Goal: Task Accomplishment & Management: Complete application form

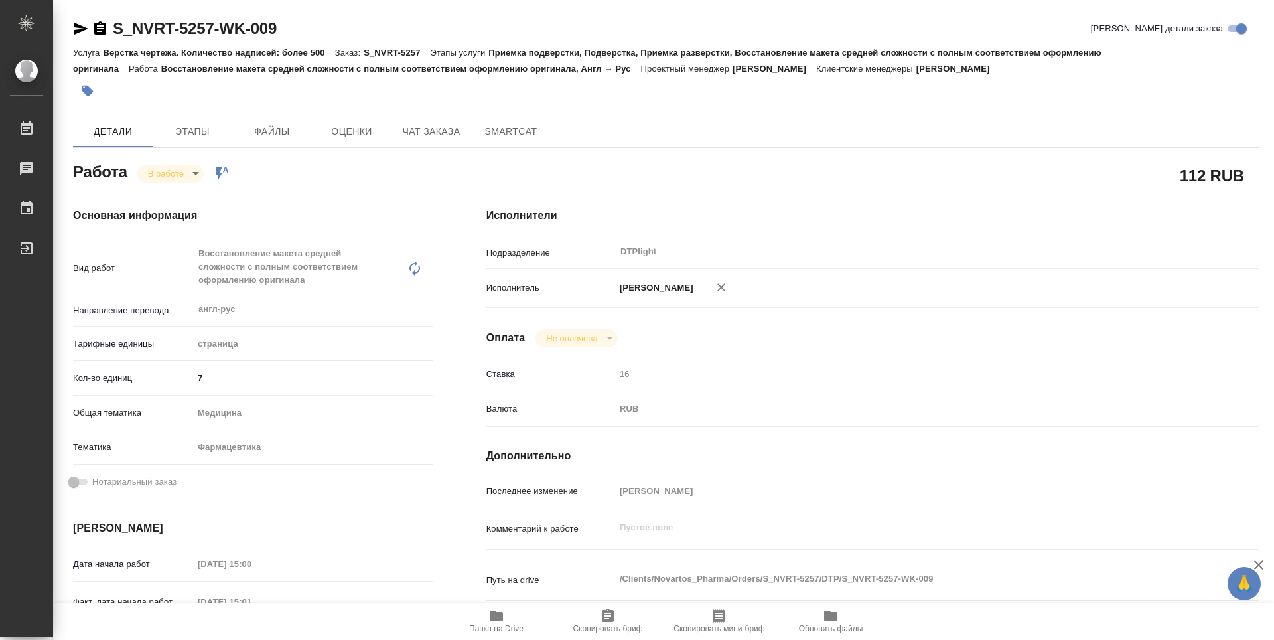
scroll to position [519, 0]
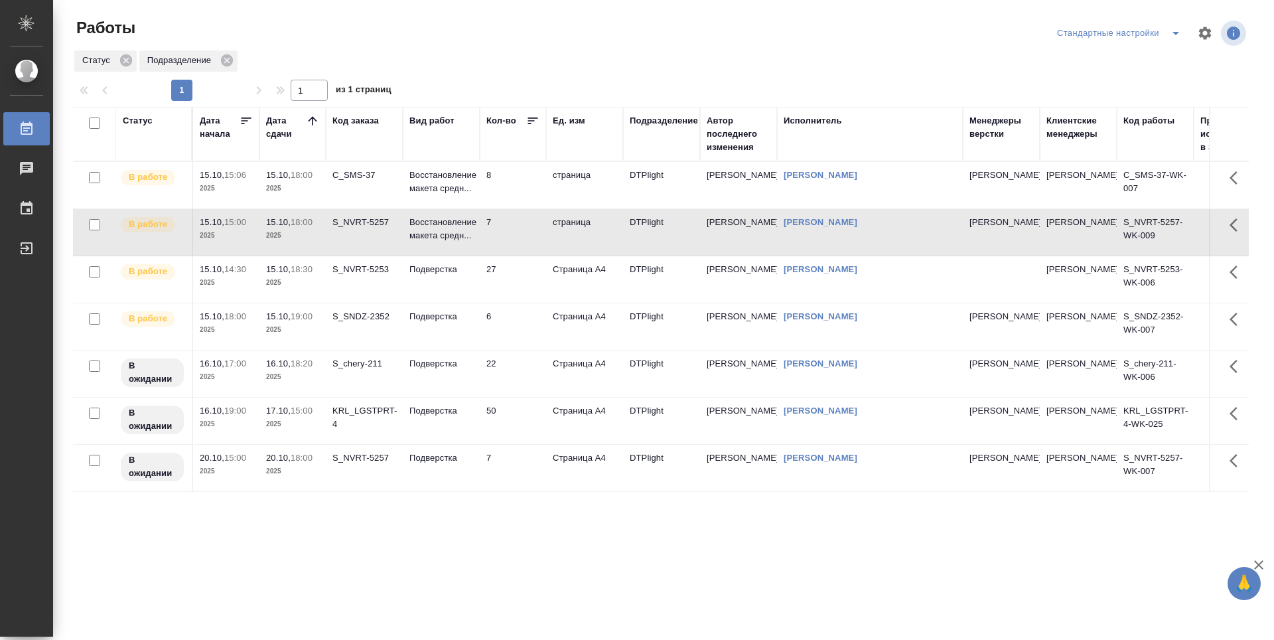
click at [512, 196] on td "8" at bounding box center [513, 185] width 66 height 46
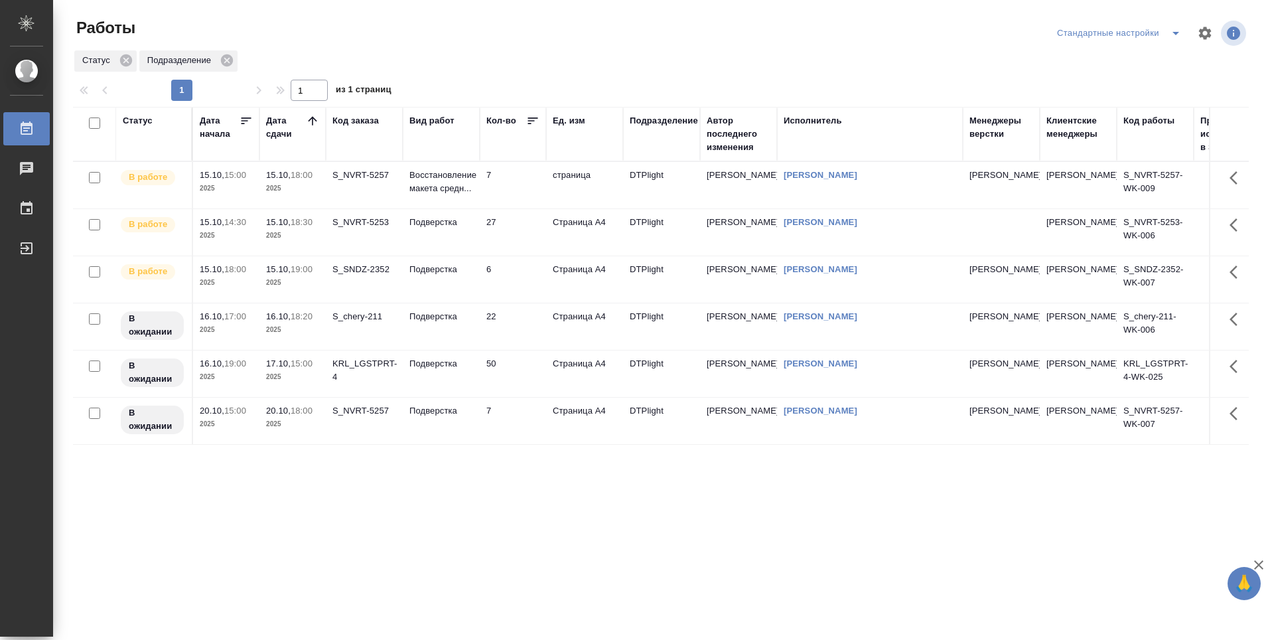
click at [312, 119] on icon at bounding box center [312, 120] width 9 height 9
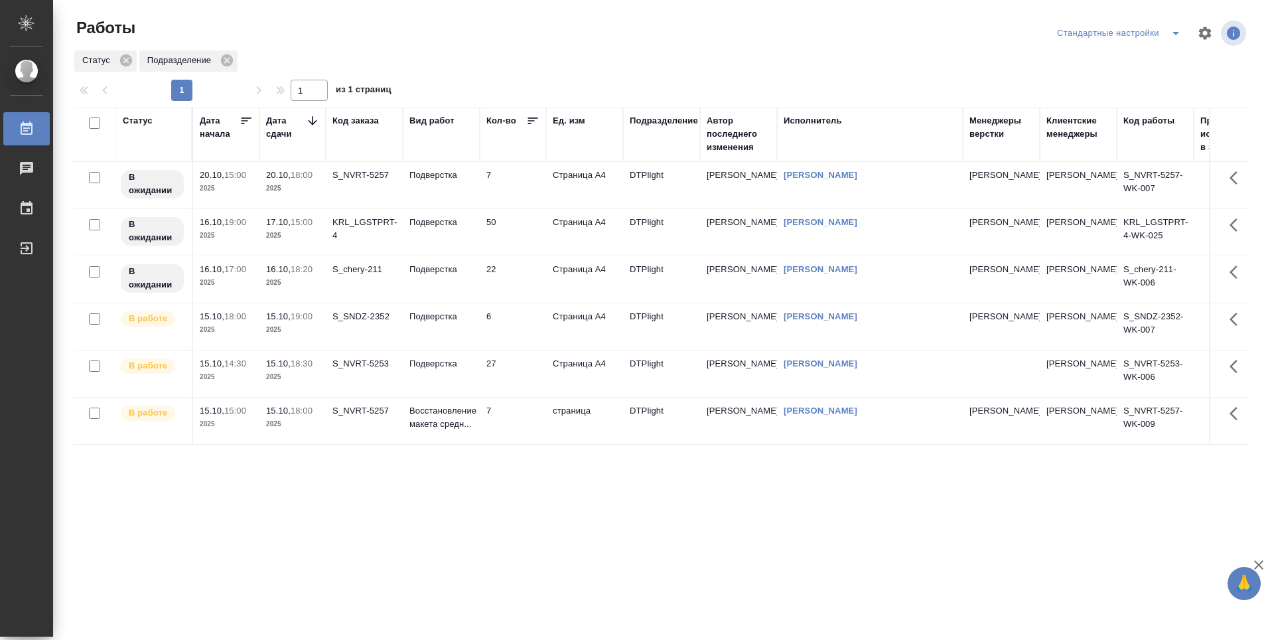
click at [312, 119] on icon at bounding box center [312, 120] width 9 height 9
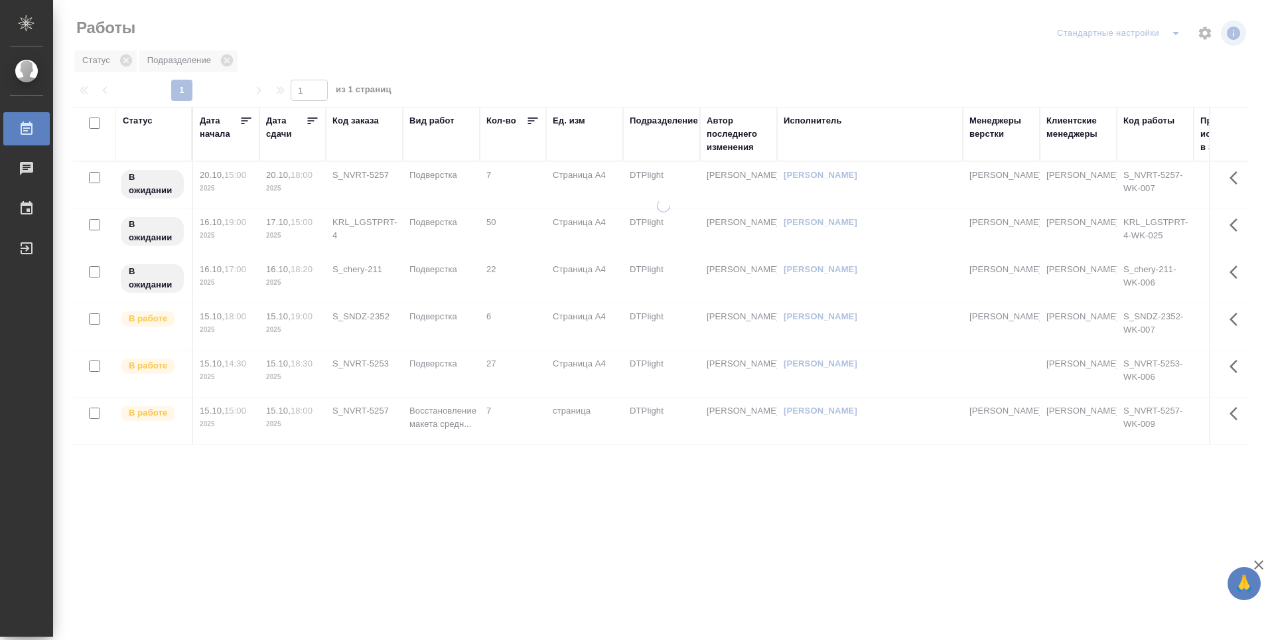
click at [312, 119] on icon at bounding box center [312, 120] width 13 height 13
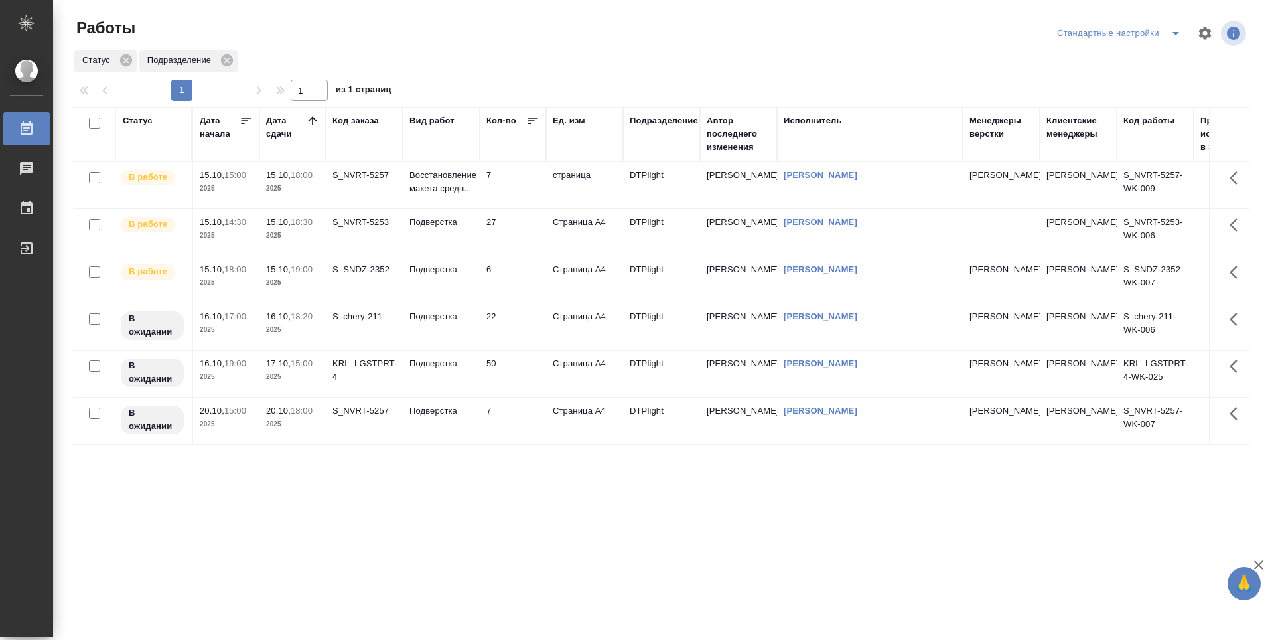
click at [519, 183] on td "7" at bounding box center [513, 185] width 66 height 46
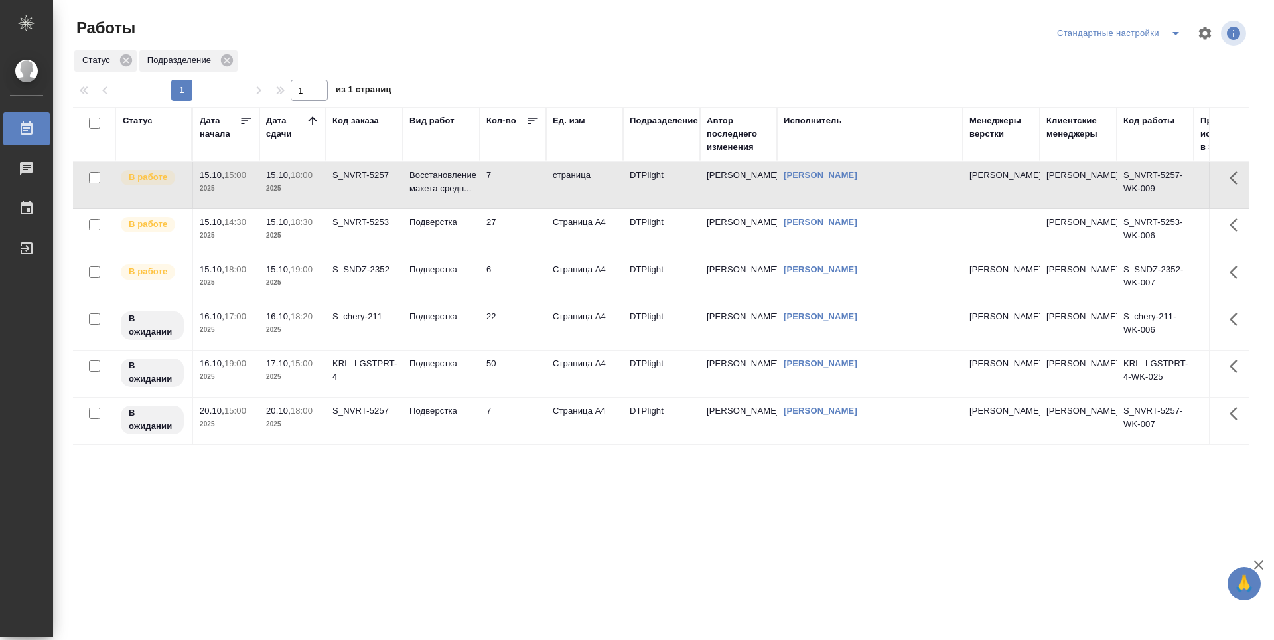
click at [519, 183] on td "7" at bounding box center [513, 185] width 66 height 46
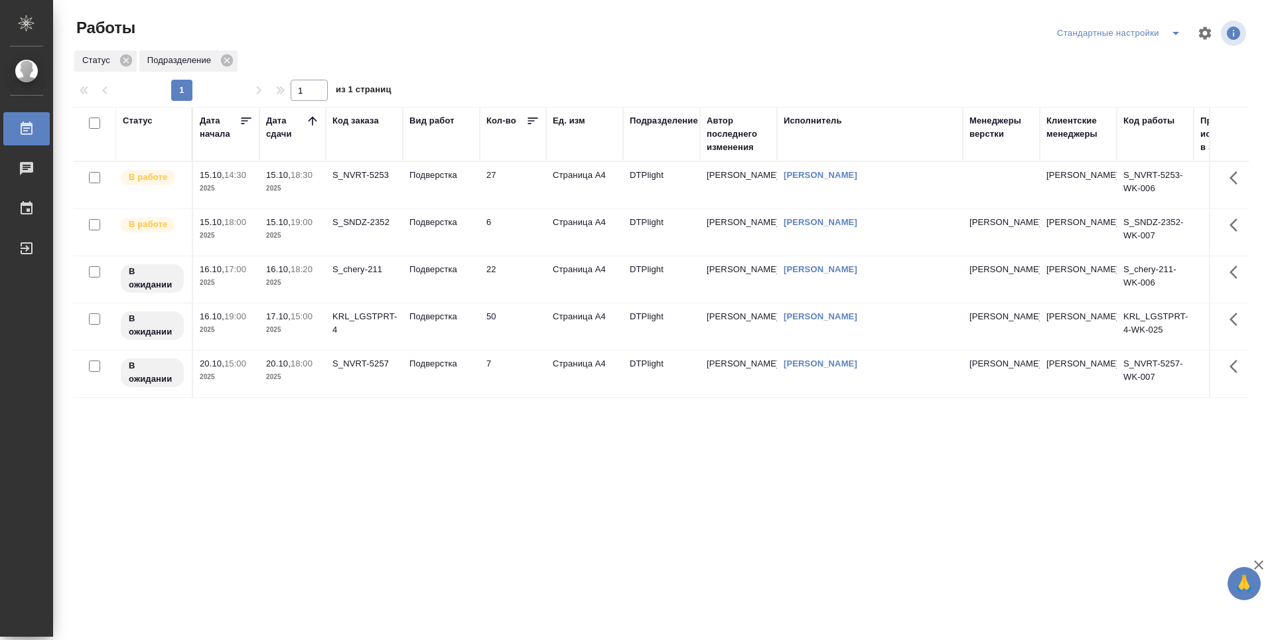
click at [523, 193] on td "27" at bounding box center [513, 185] width 66 height 46
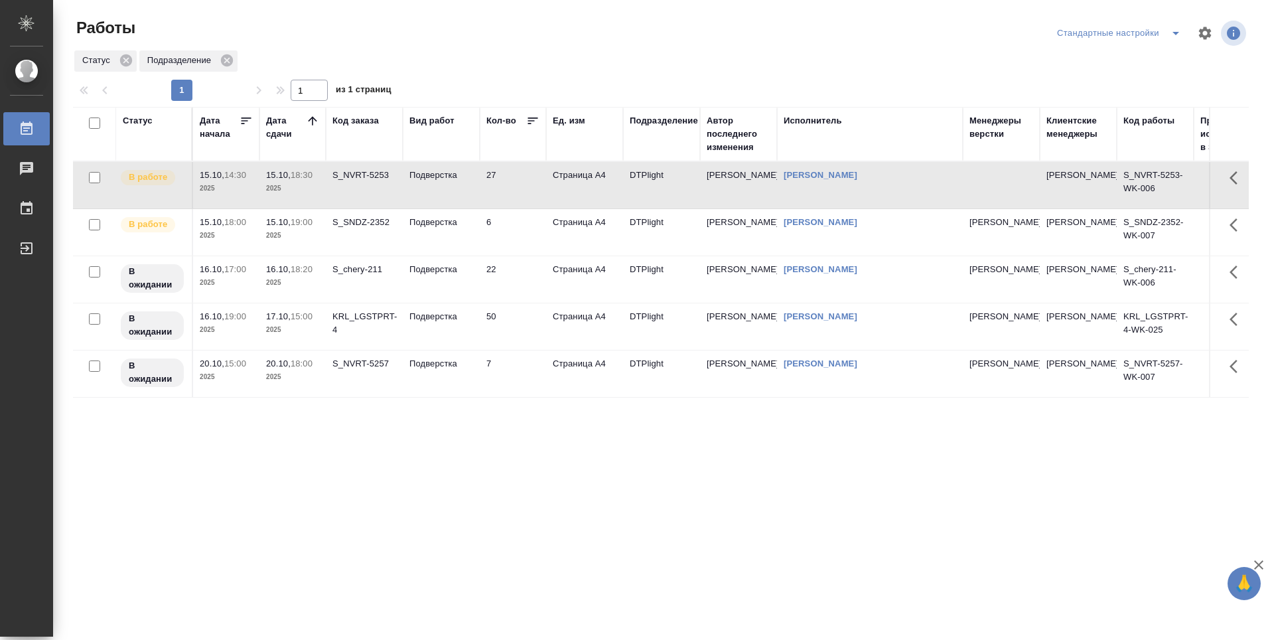
click at [523, 193] on td "27" at bounding box center [513, 185] width 66 height 46
click at [531, 226] on td "6" at bounding box center [513, 232] width 66 height 46
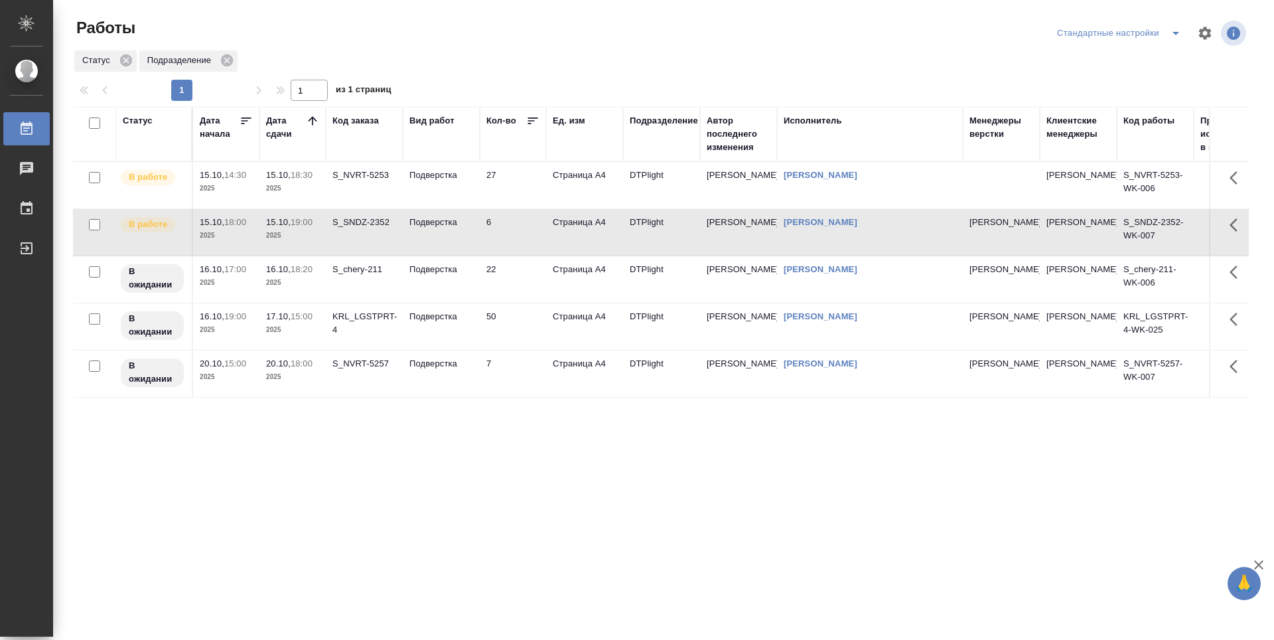
click at [532, 240] on td "6" at bounding box center [513, 232] width 66 height 46
click at [464, 482] on div "Статус Дата начала Дата сдачи Код заказа Вид работ Кол-во Ед. изм Подразделение…" at bounding box center [661, 346] width 1176 height 478
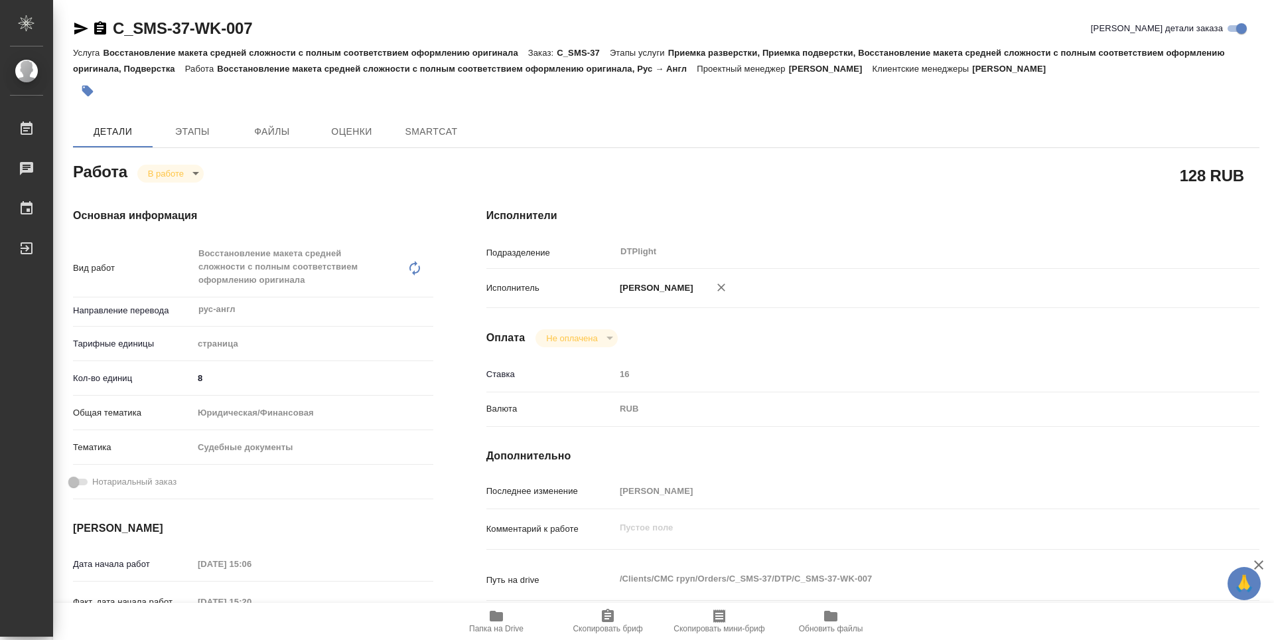
type textarea "x"
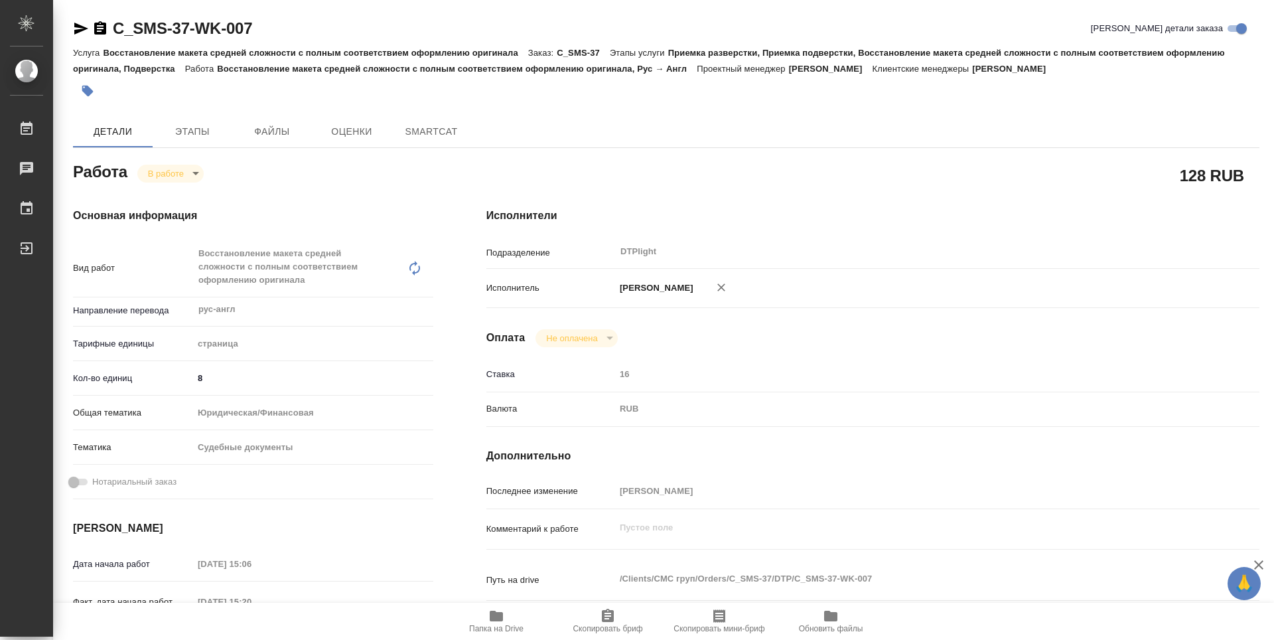
type textarea "x"
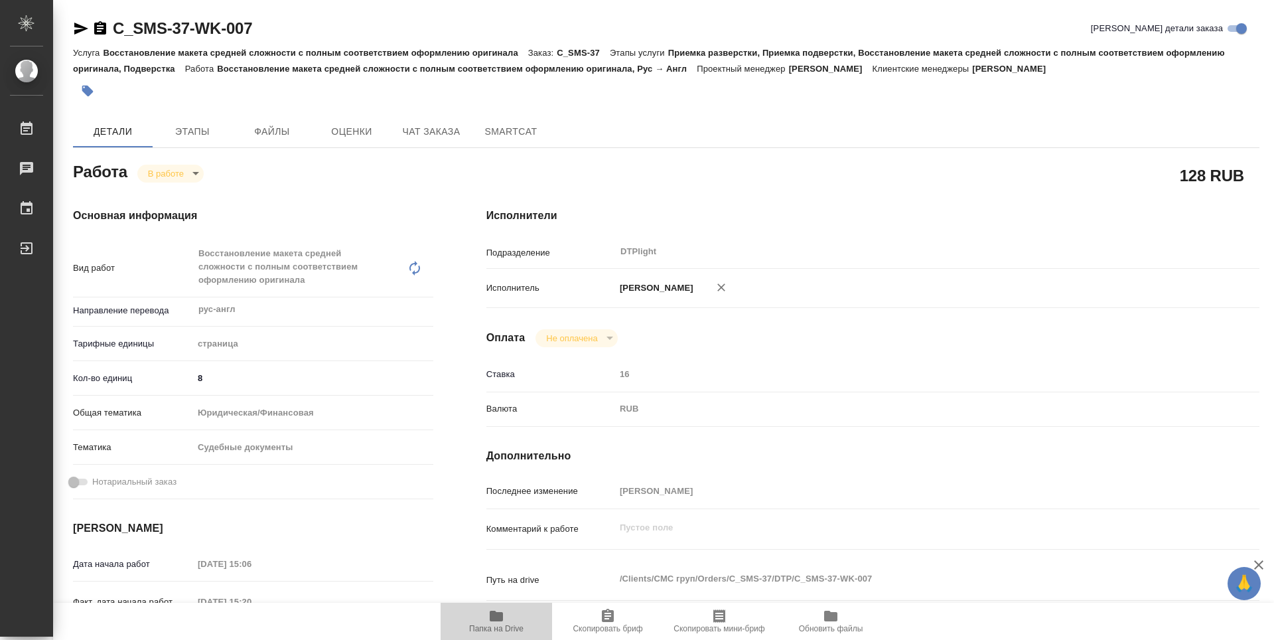
click at [508, 617] on span "Папка на Drive" at bounding box center [496, 620] width 96 height 25
type textarea "x"
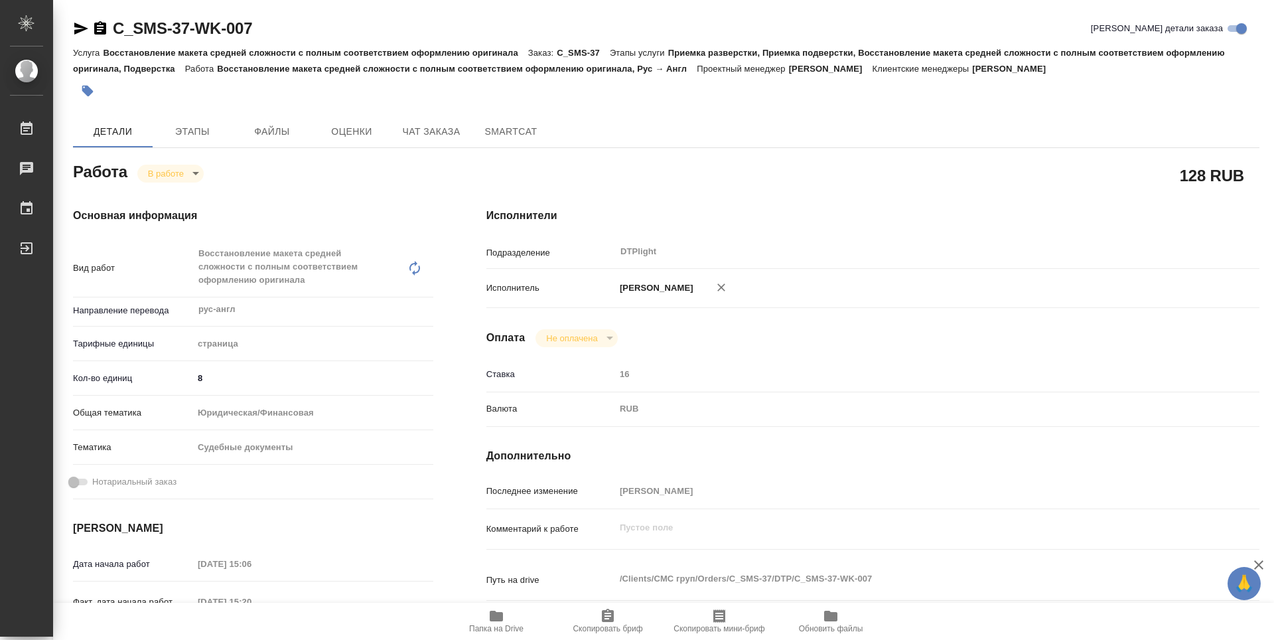
type textarea "x"
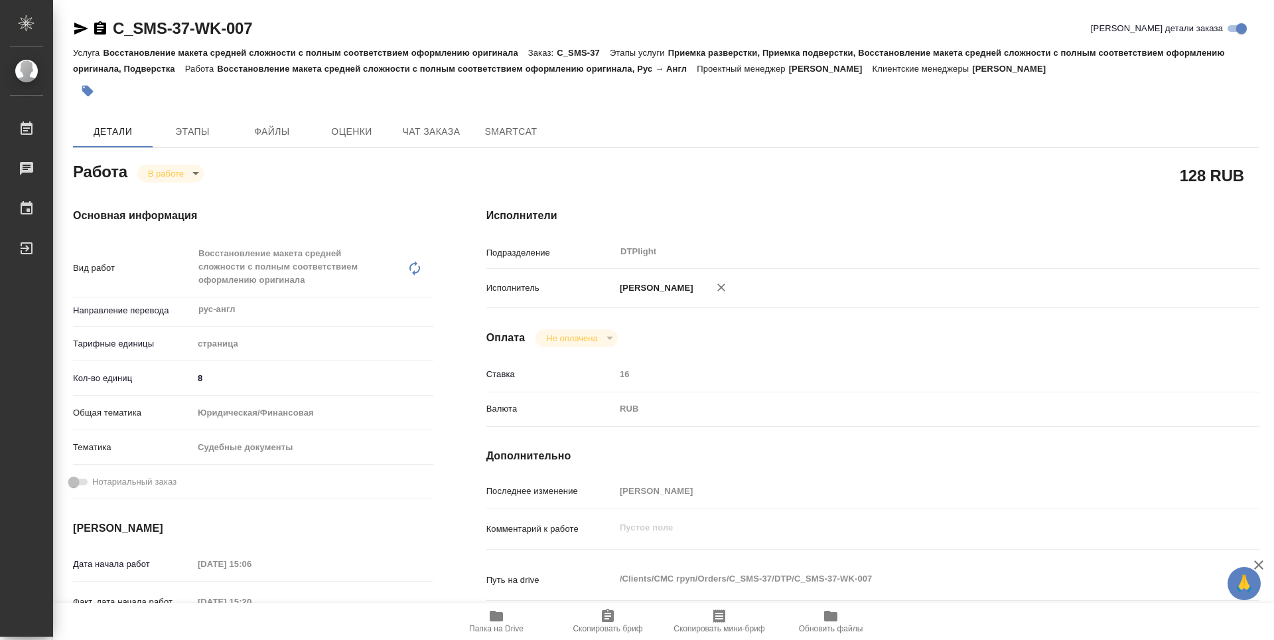
type textarea "x"
click at [198, 169] on body "🙏 .cls-1 fill:#fff; AWATERA Guselnikov Roman Работы 0 Чаты График Выйти C_SMS-3…" at bounding box center [637, 320] width 1274 height 640
click at [192, 176] on li "В работе" at bounding box center [170, 173] width 66 height 13
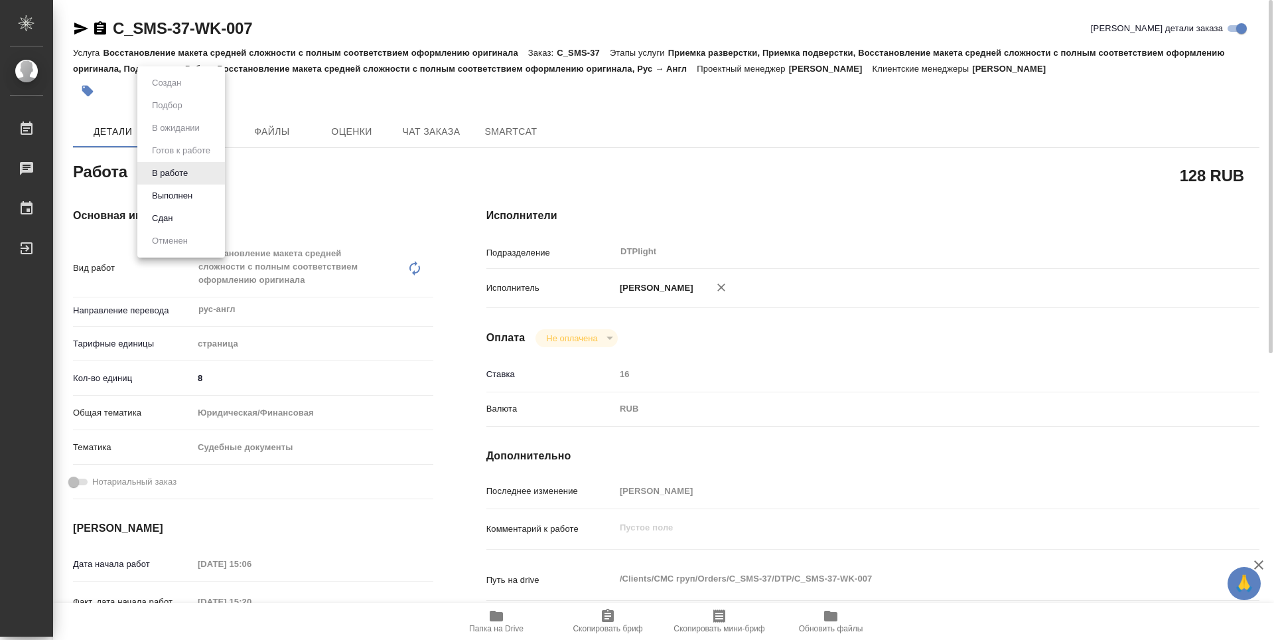
click at [187, 175] on body "🙏 .cls-1 fill:#fff; AWATERA Guselnikov Roman Работы 0 Чаты График Выйти C_SMS-3…" at bounding box center [637, 320] width 1274 height 640
click at [181, 190] on button "Выполнен" at bounding box center [172, 195] width 48 height 15
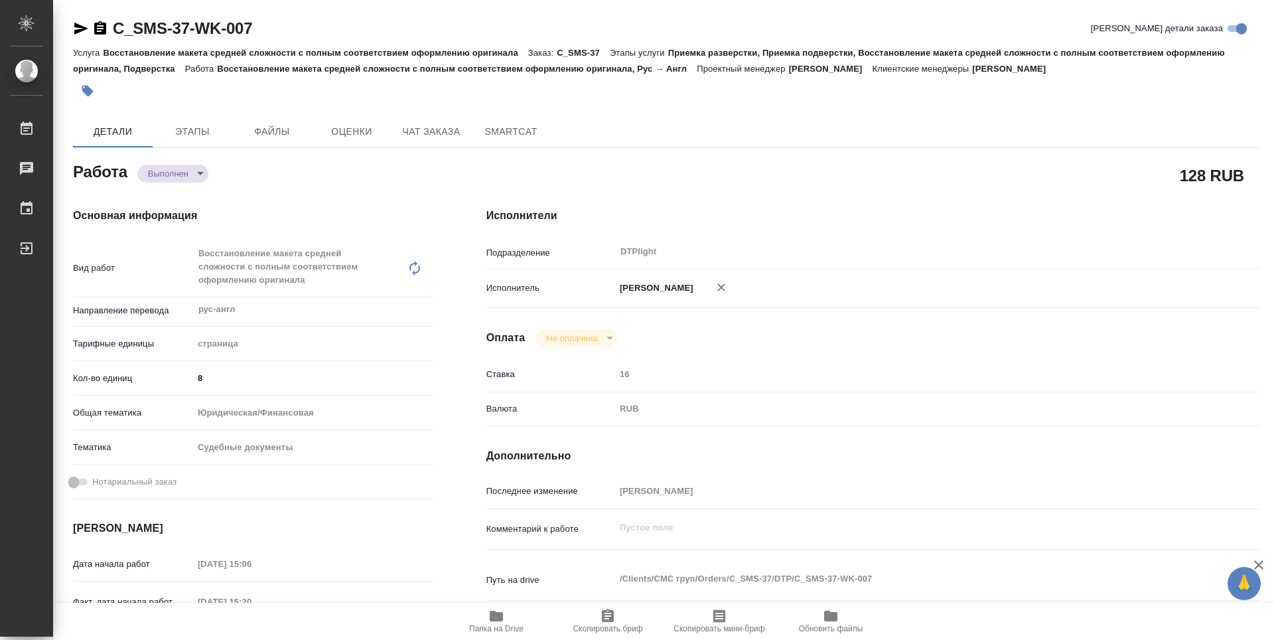
type textarea "x"
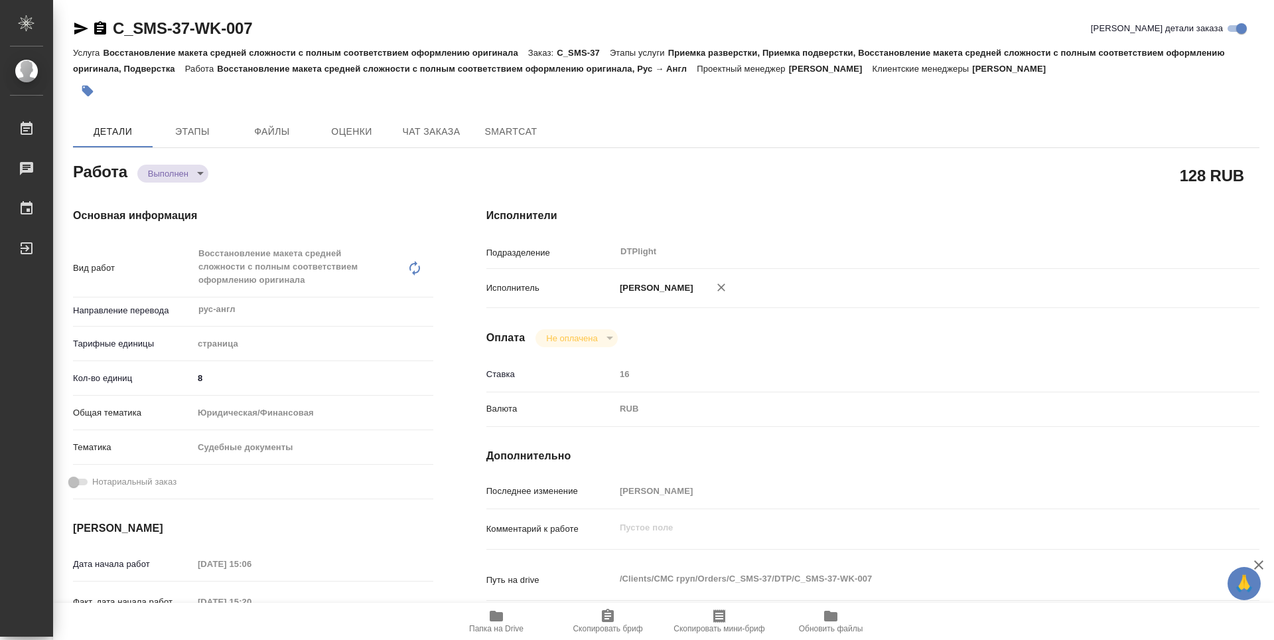
type textarea "x"
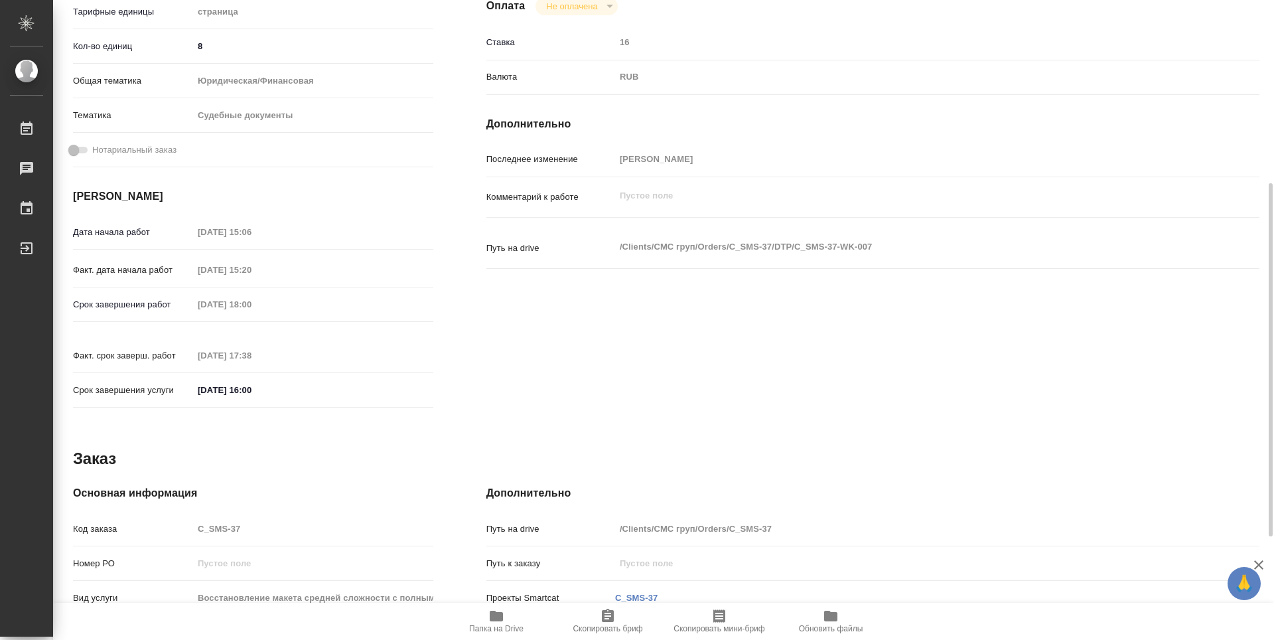
type textarea "x"
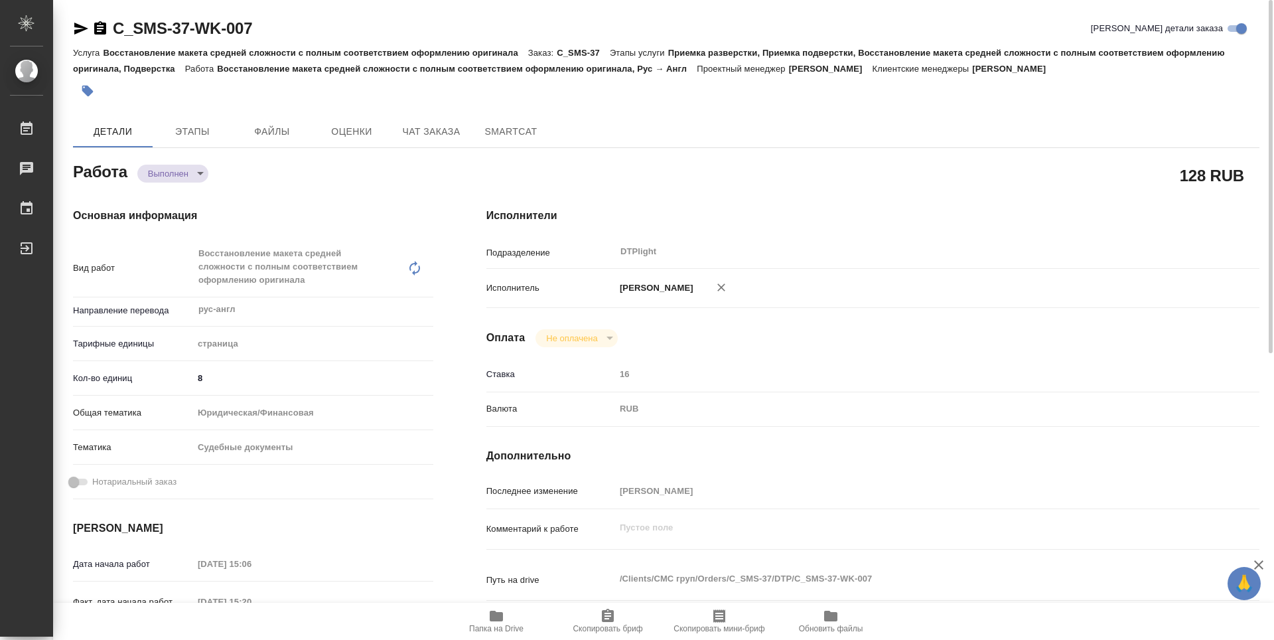
click at [100, 26] on icon "button" at bounding box center [100, 29] width 16 height 16
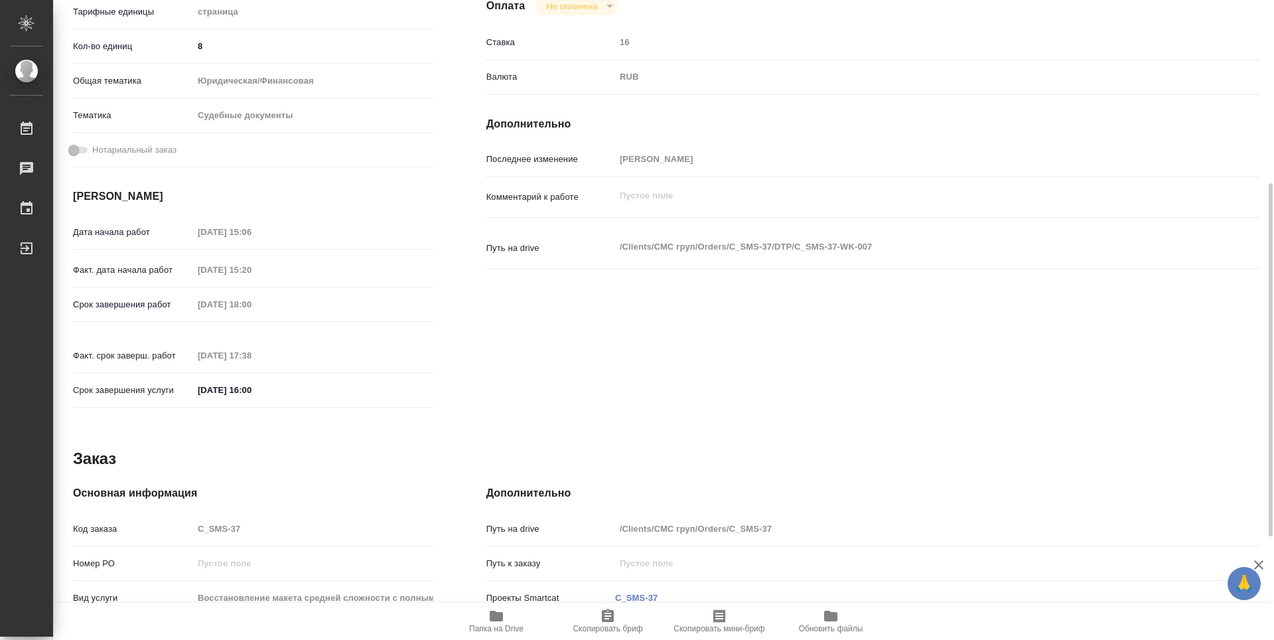
scroll to position [519, 0]
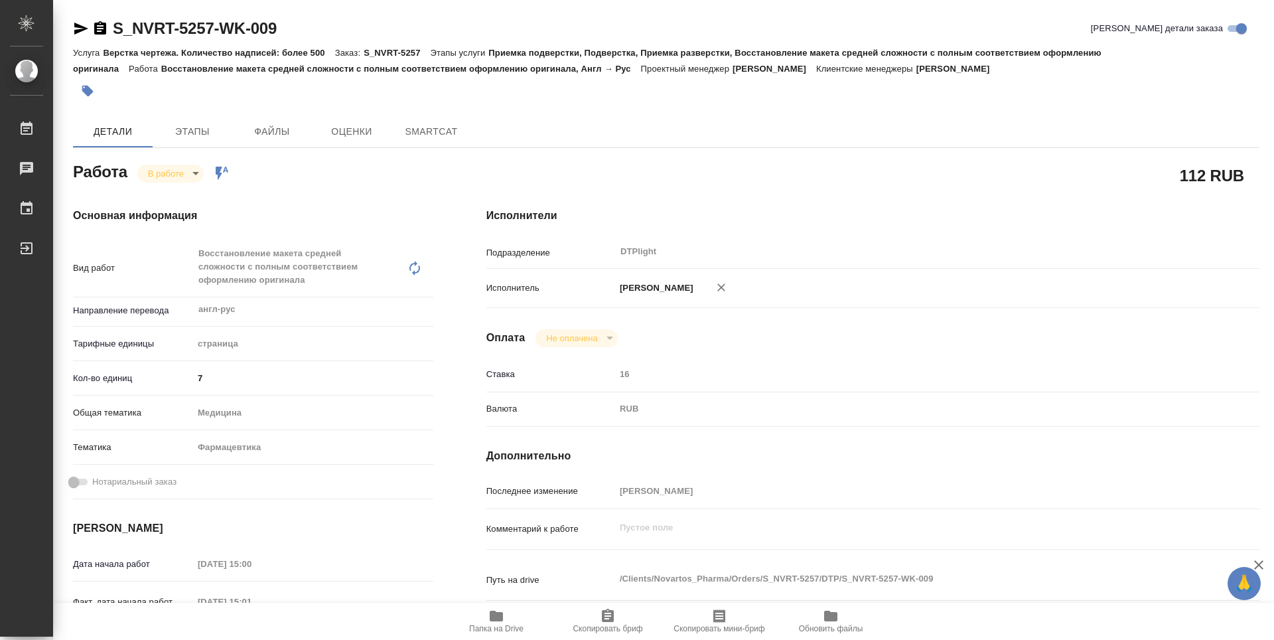
type textarea "x"
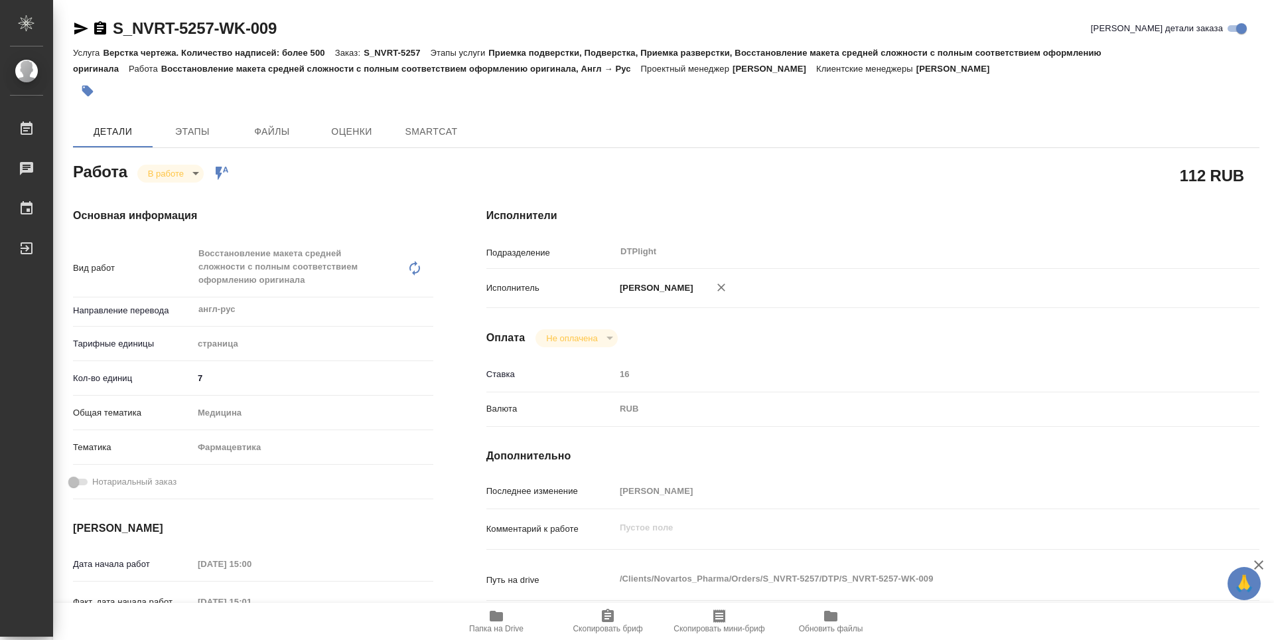
type textarea "x"
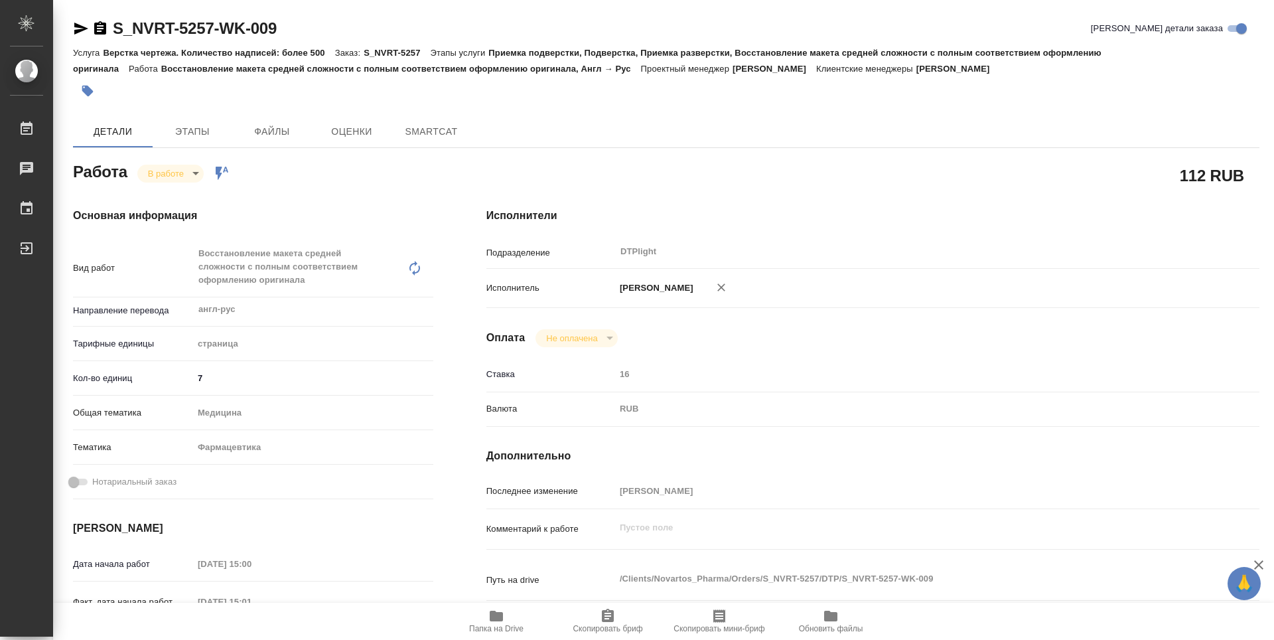
type textarea "x"
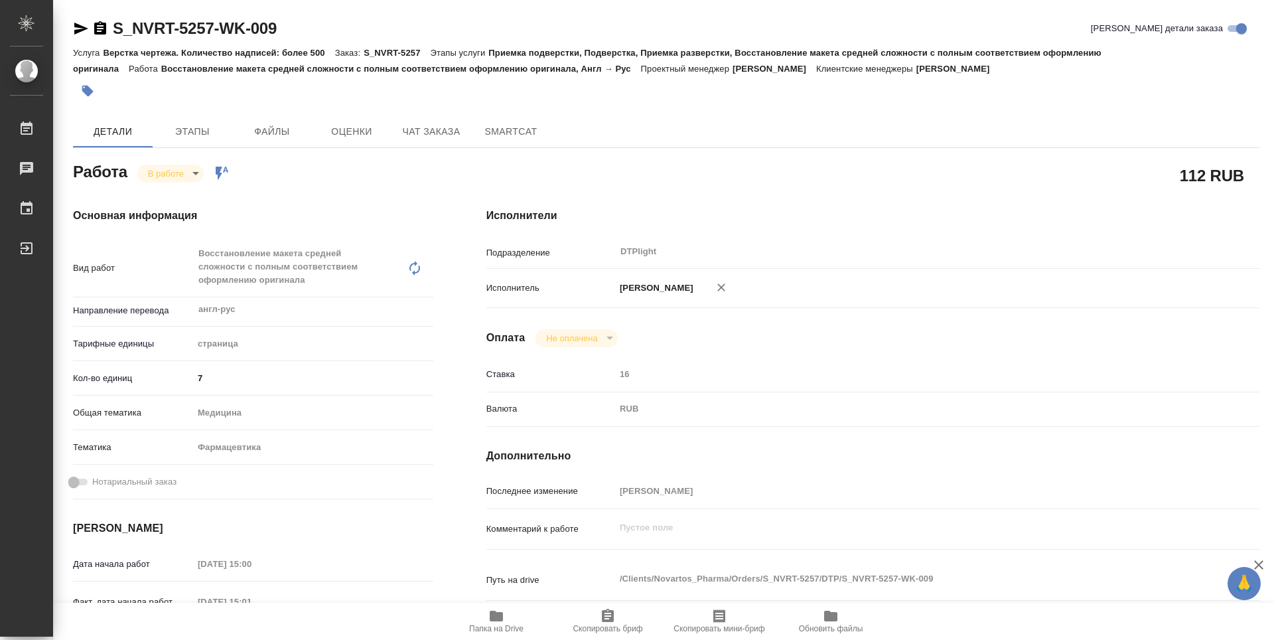
click at [501, 614] on icon "button" at bounding box center [496, 615] width 13 height 11
type textarea "x"
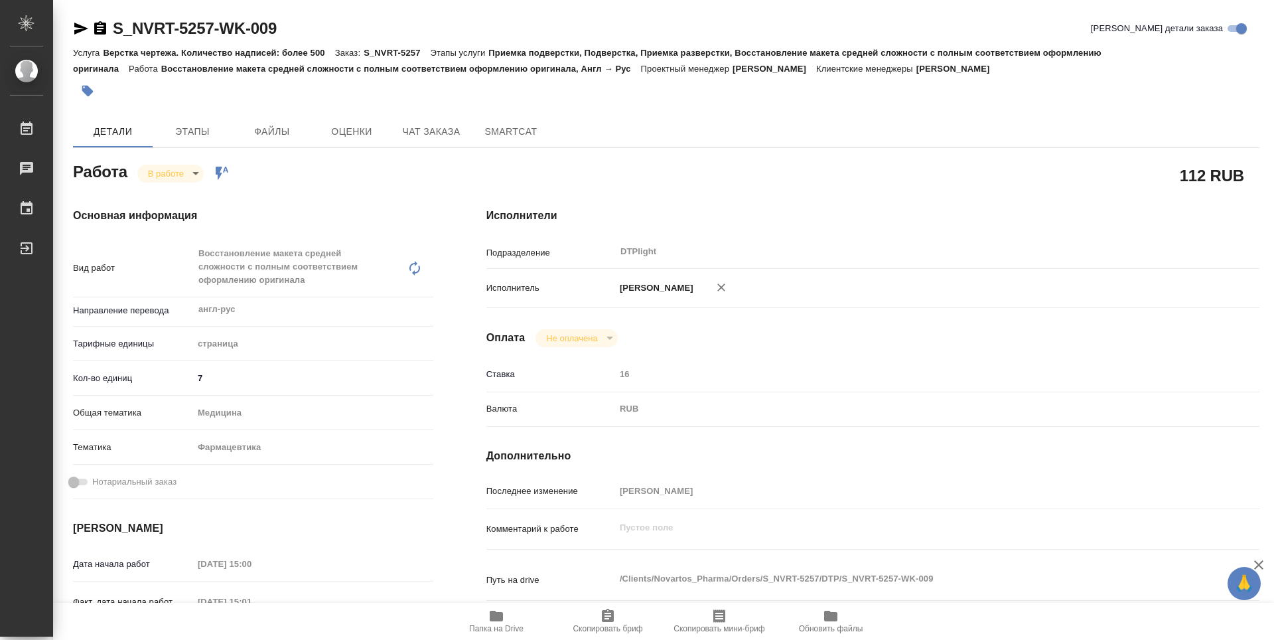
type textarea "x"
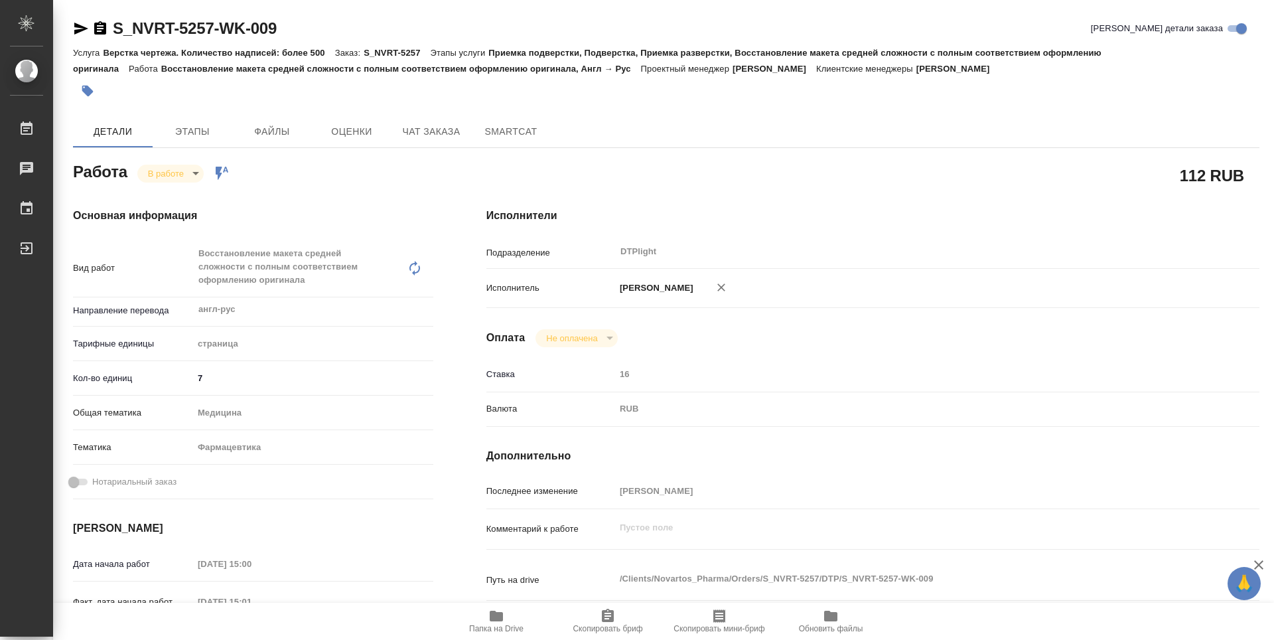
type textarea "x"
click at [190, 172] on body "🙏 .cls-1 fill:#fff; AWATERA Guselnikov Roman Работы 0 Чаты График Выйти S_NVRT-…" at bounding box center [637, 320] width 1274 height 640
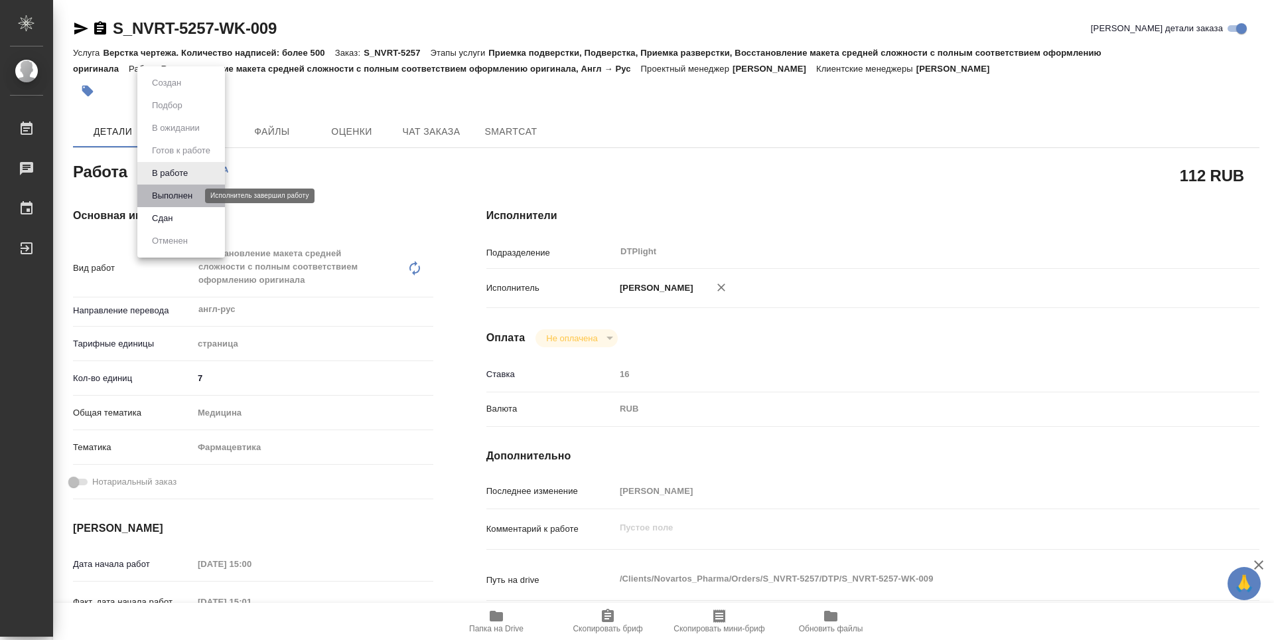
click at [186, 190] on button "Выполнен" at bounding box center [172, 195] width 48 height 15
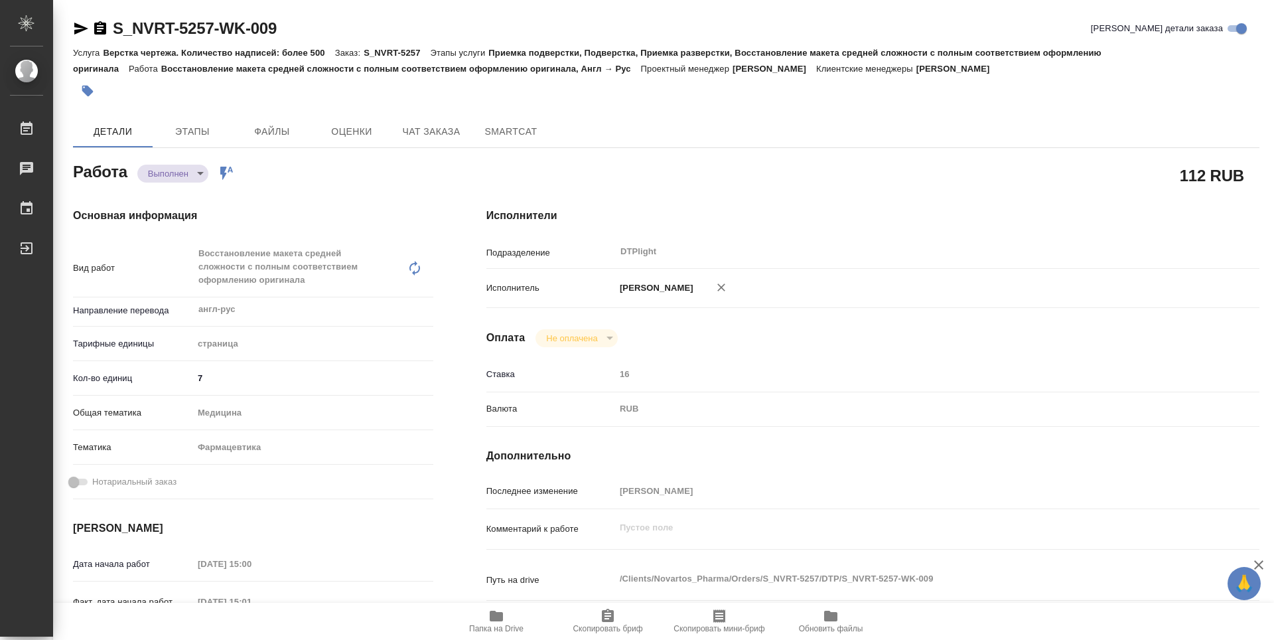
type textarea "x"
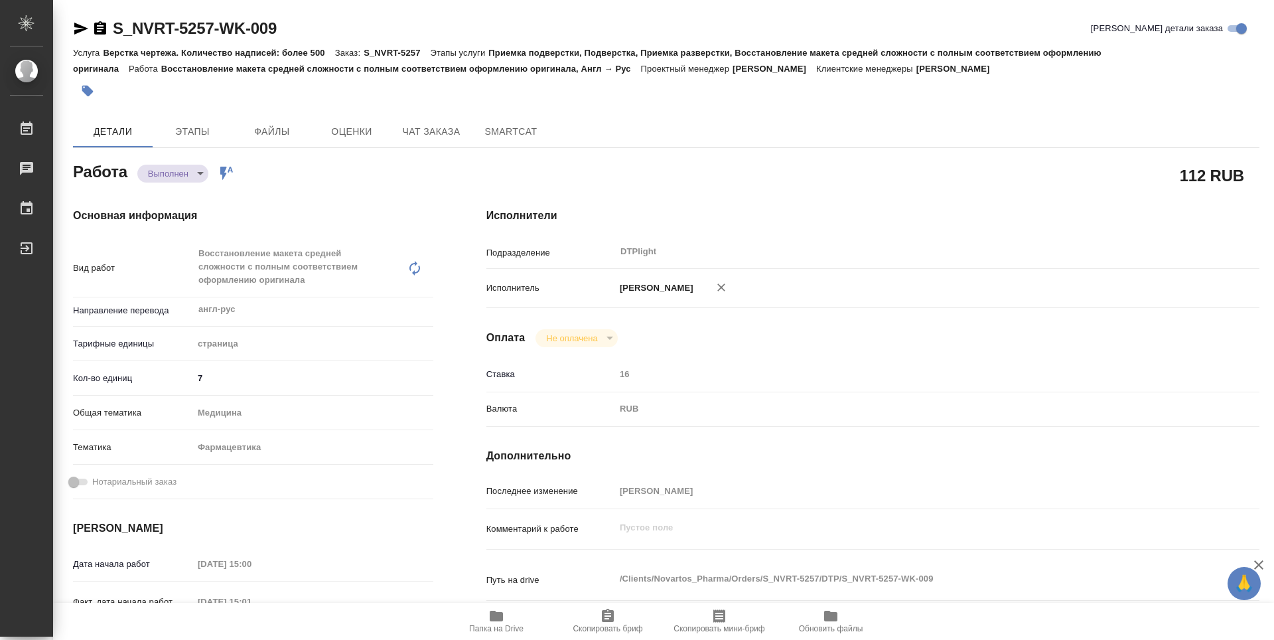
type textarea "x"
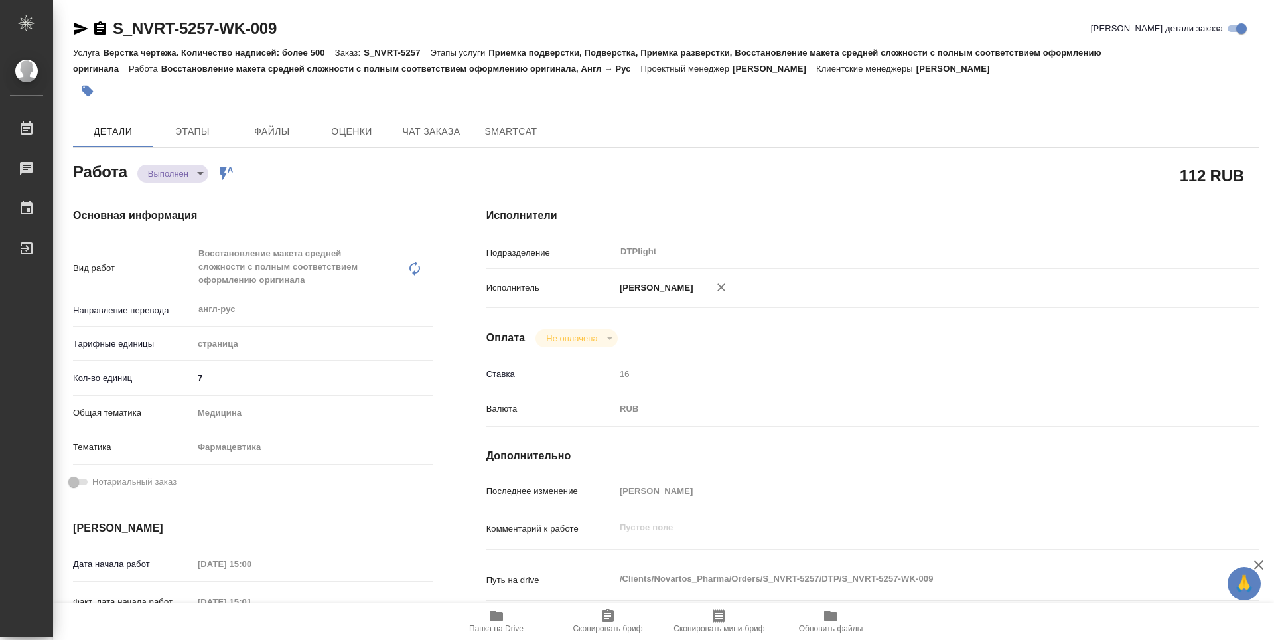
type textarea "x"
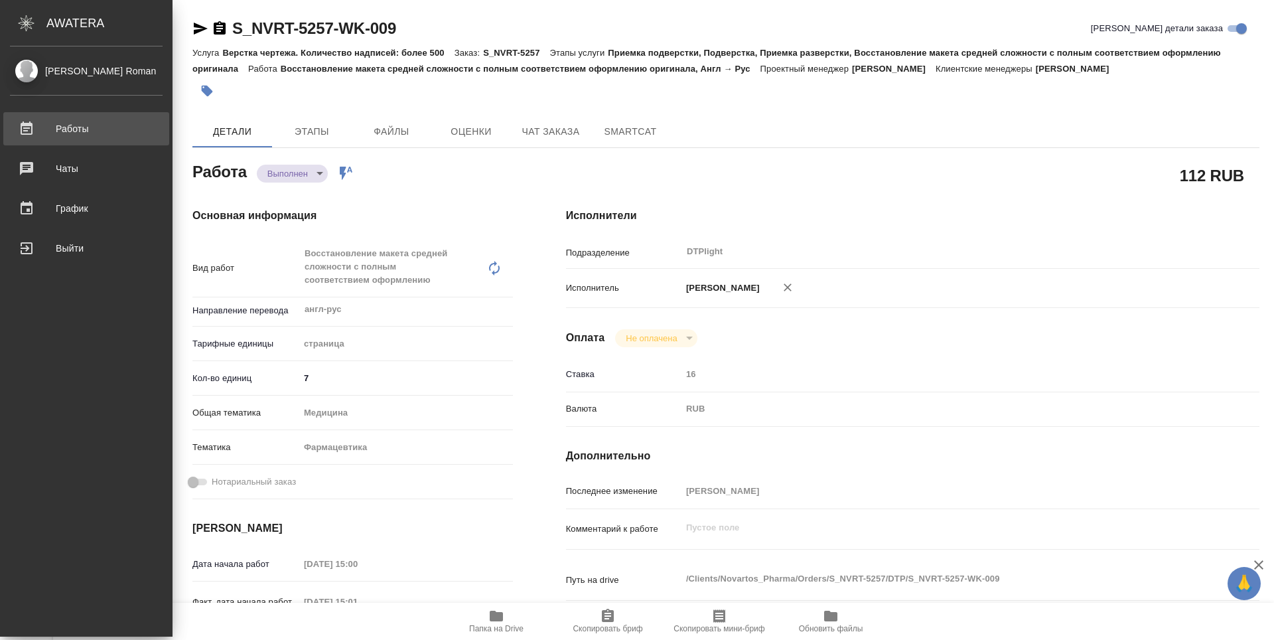
type textarea "x"
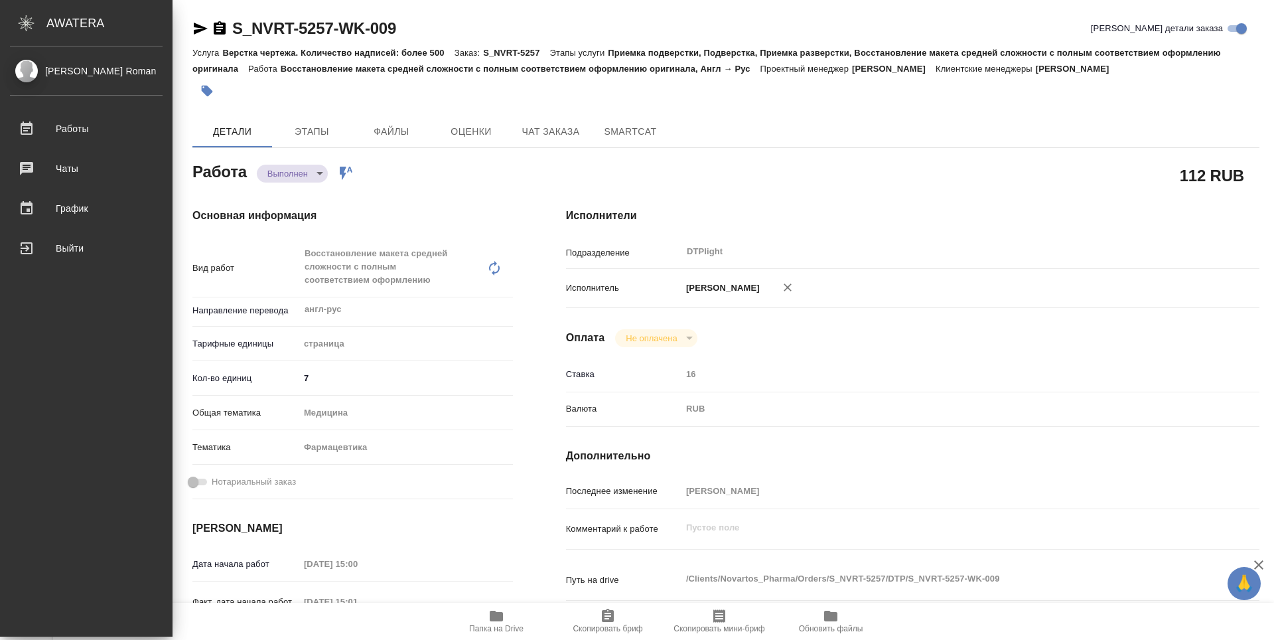
type textarea "x"
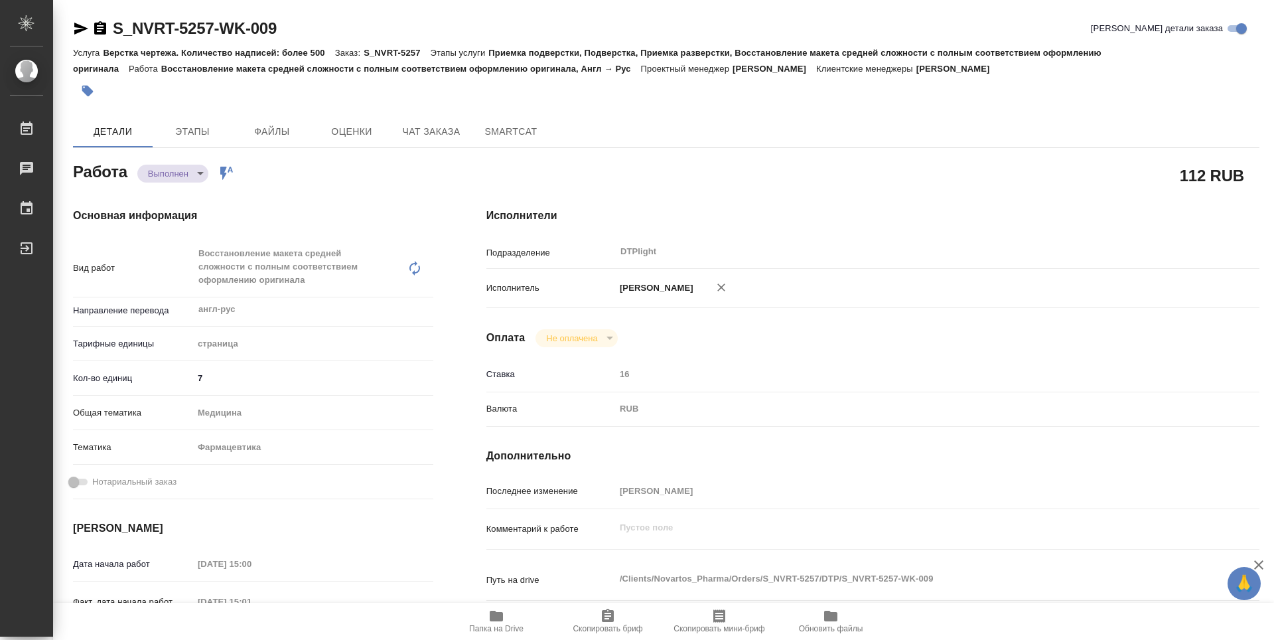
click at [99, 30] on icon "button" at bounding box center [100, 27] width 12 height 13
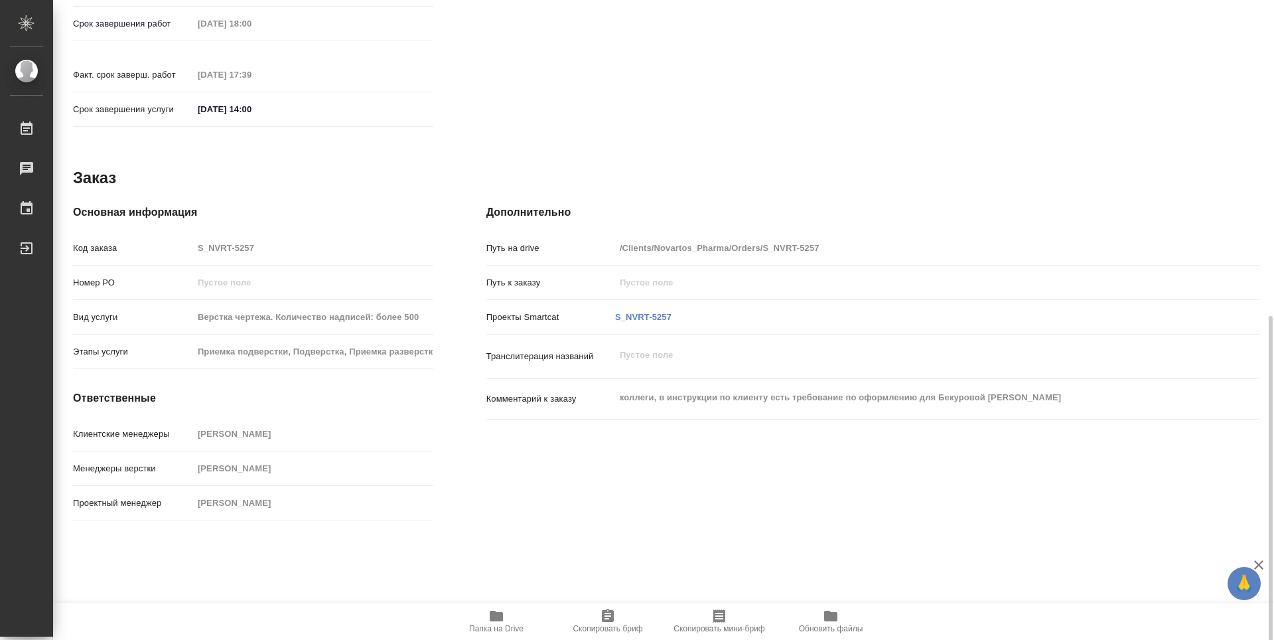
scroll to position [615, 0]
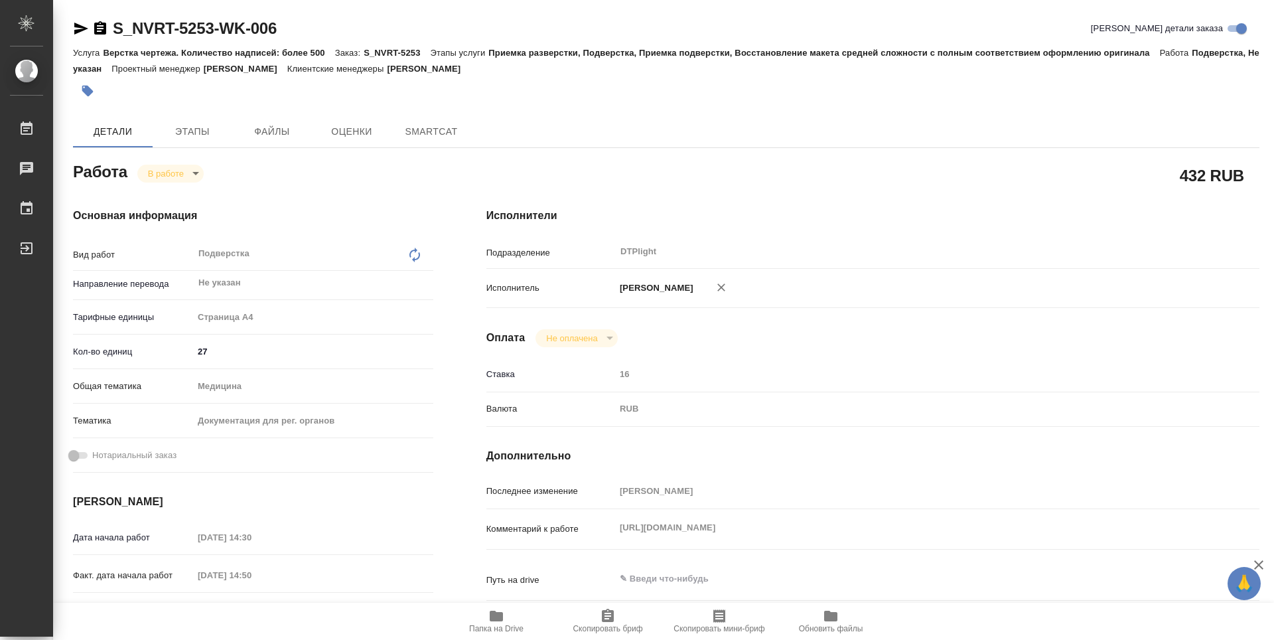
type textarea "x"
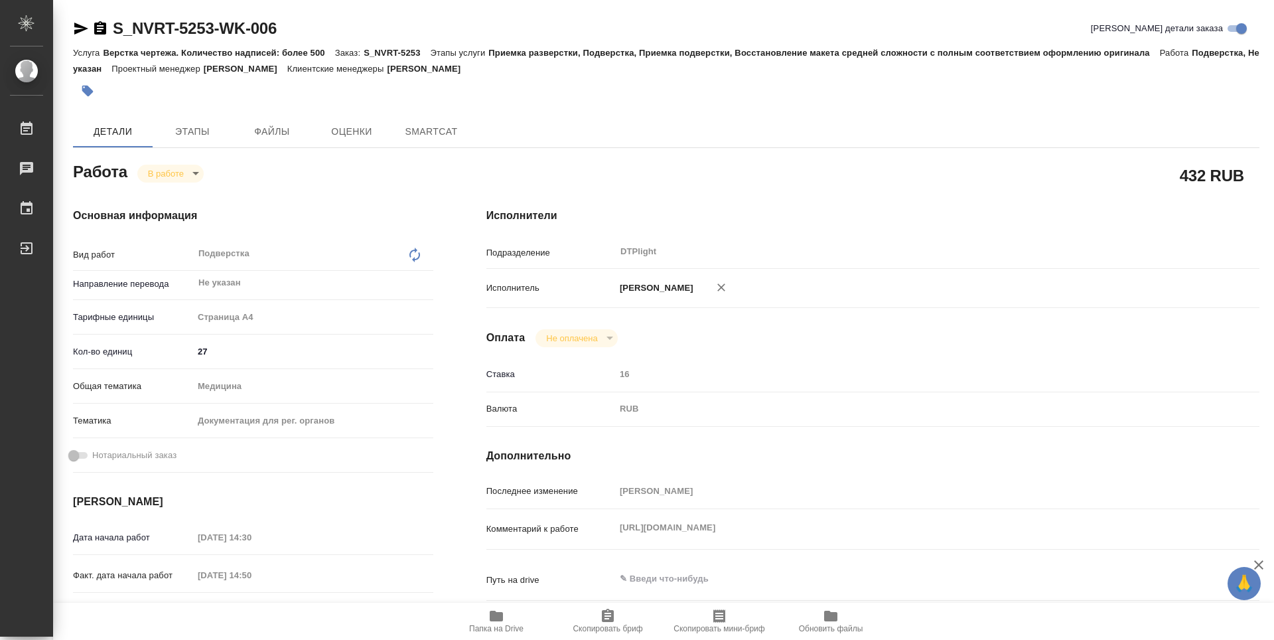
type textarea "x"
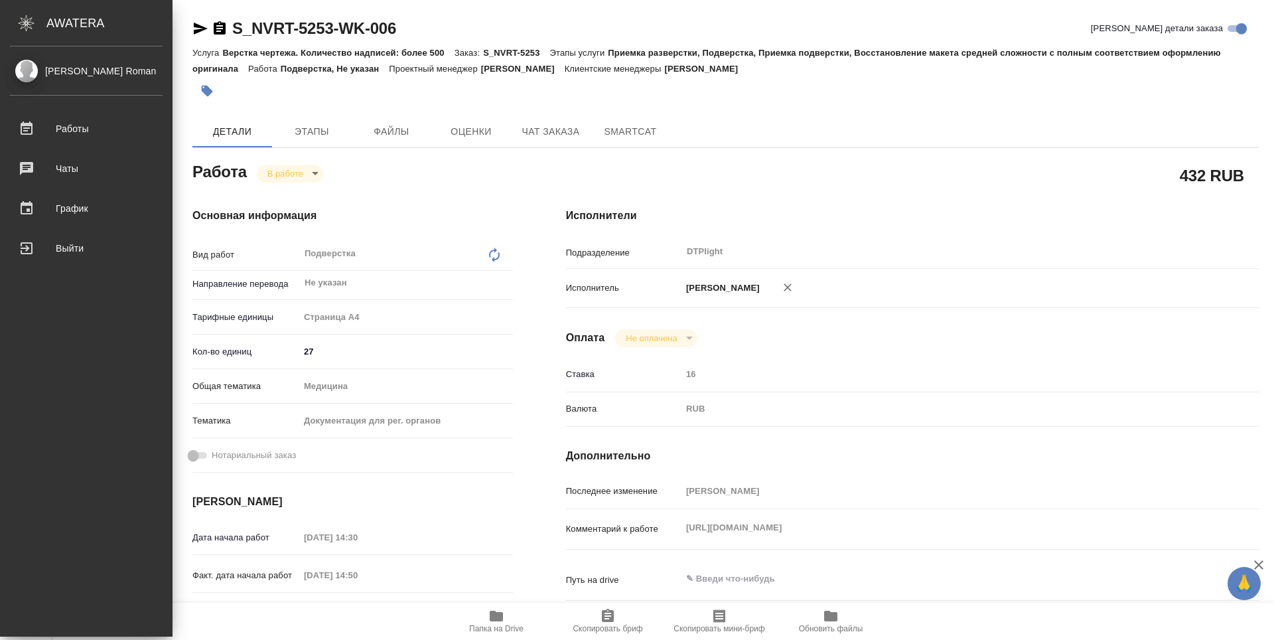
type textarea "x"
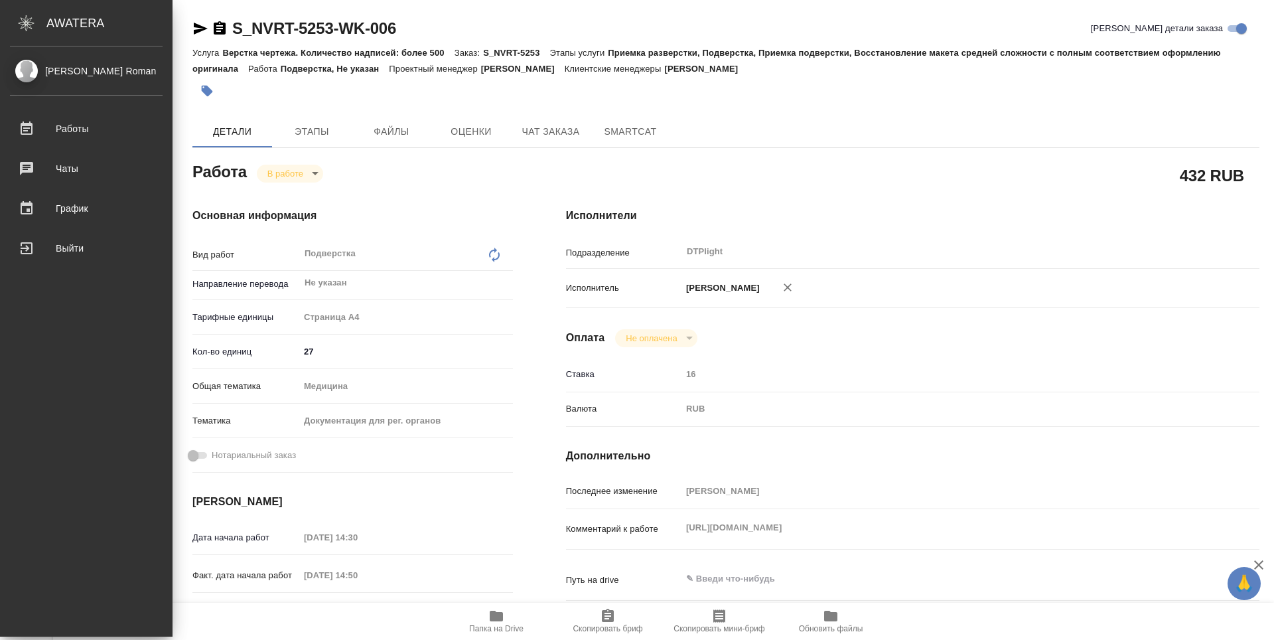
type textarea "x"
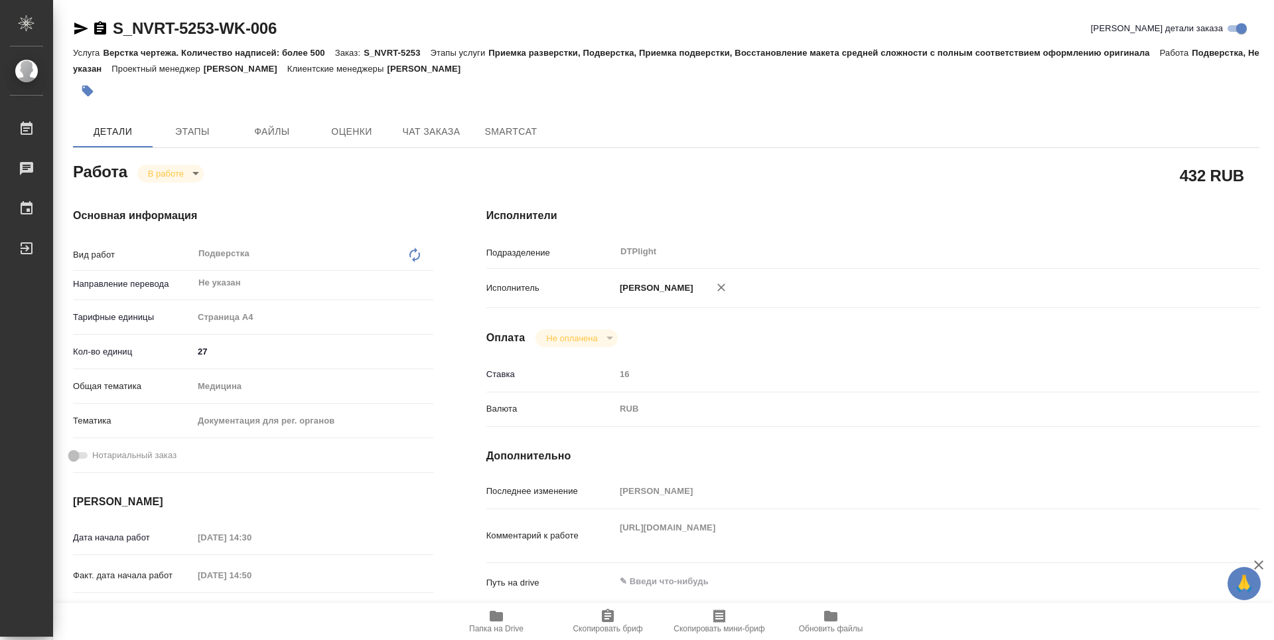
type textarea "x"
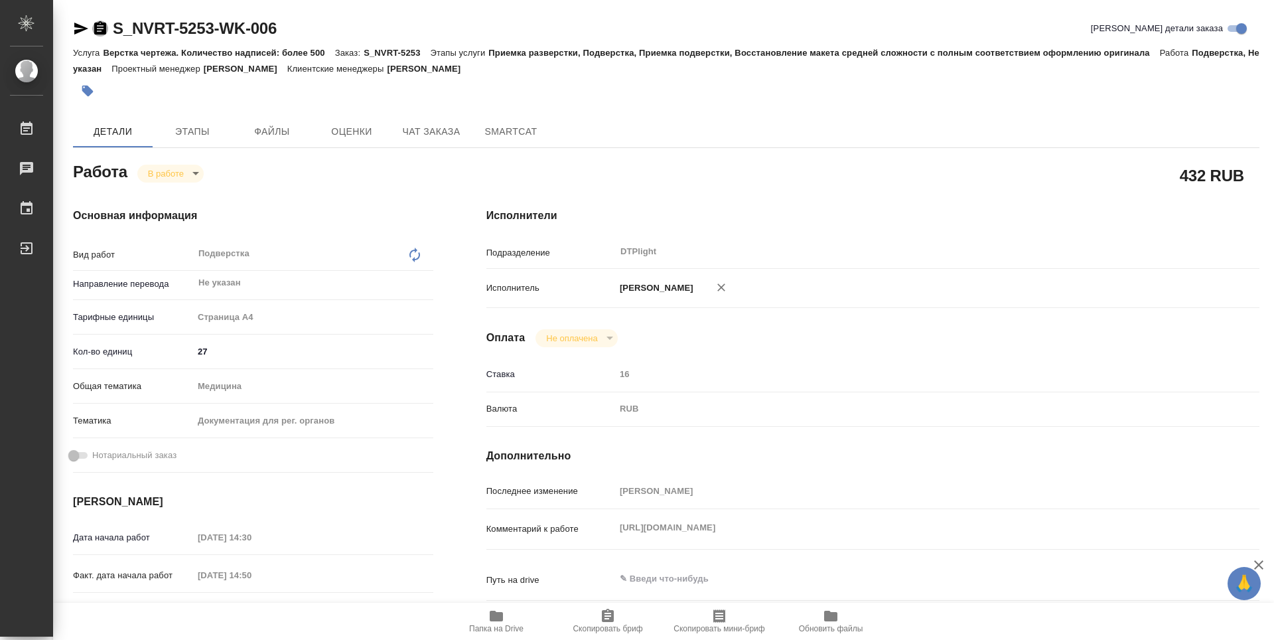
click at [98, 31] on icon "button" at bounding box center [100, 27] width 12 height 13
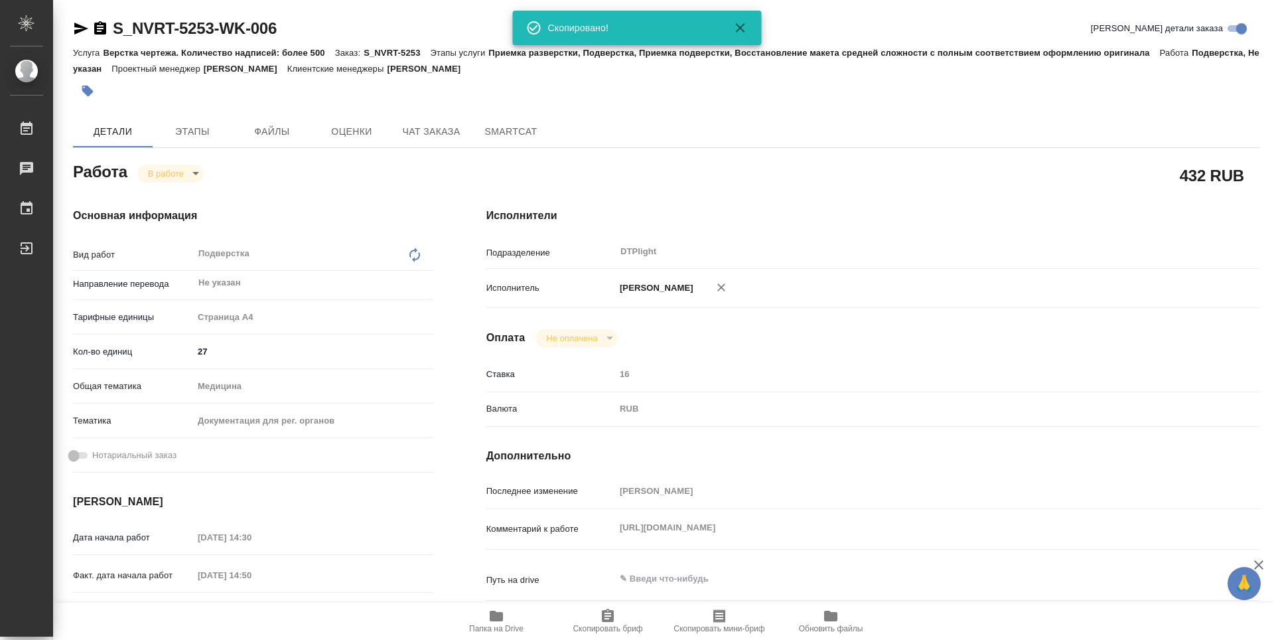
type textarea "x"
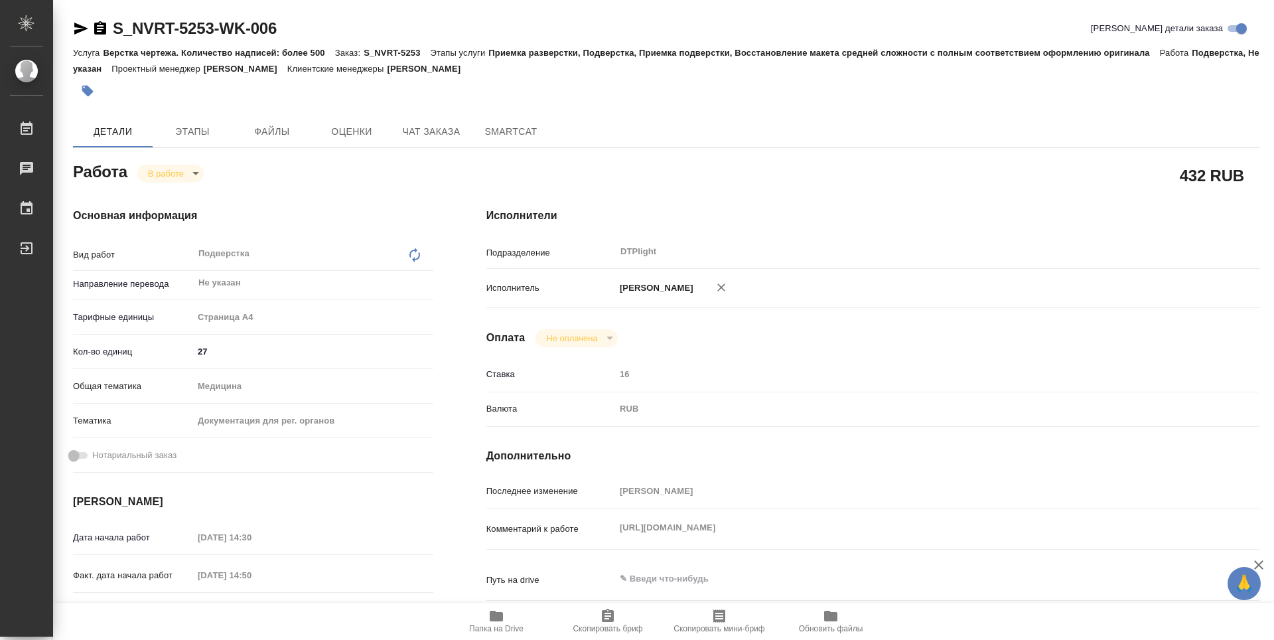
click at [483, 618] on span "Папка на Drive" at bounding box center [496, 620] width 96 height 25
type textarea "x"
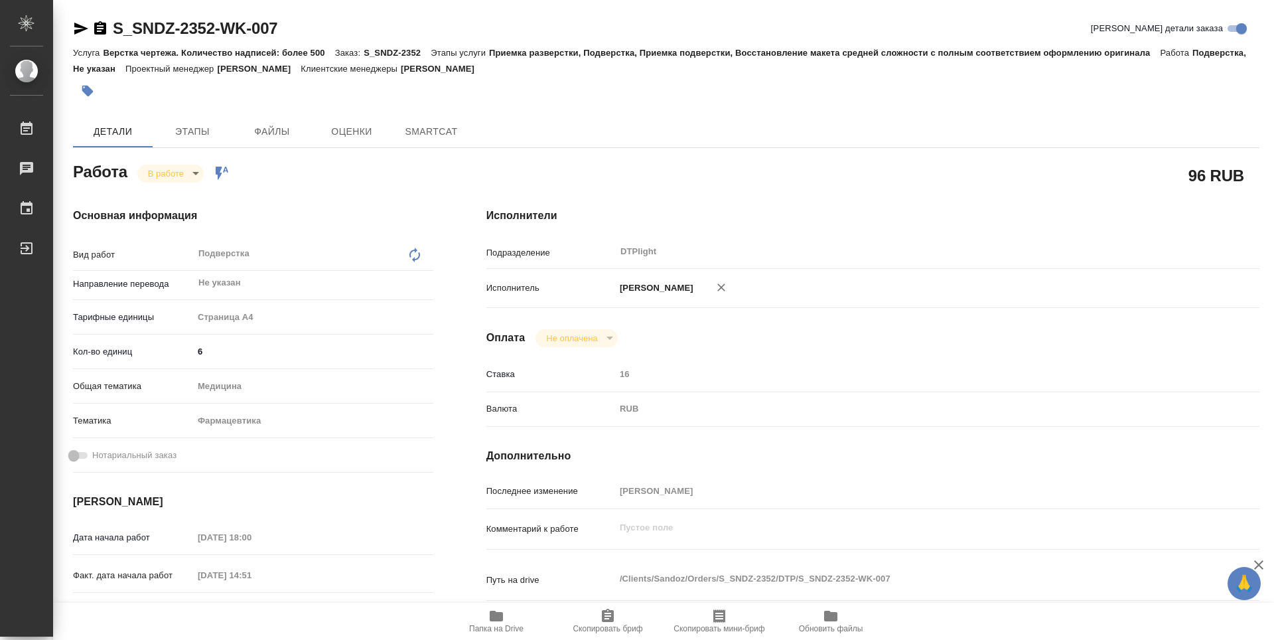
type textarea "x"
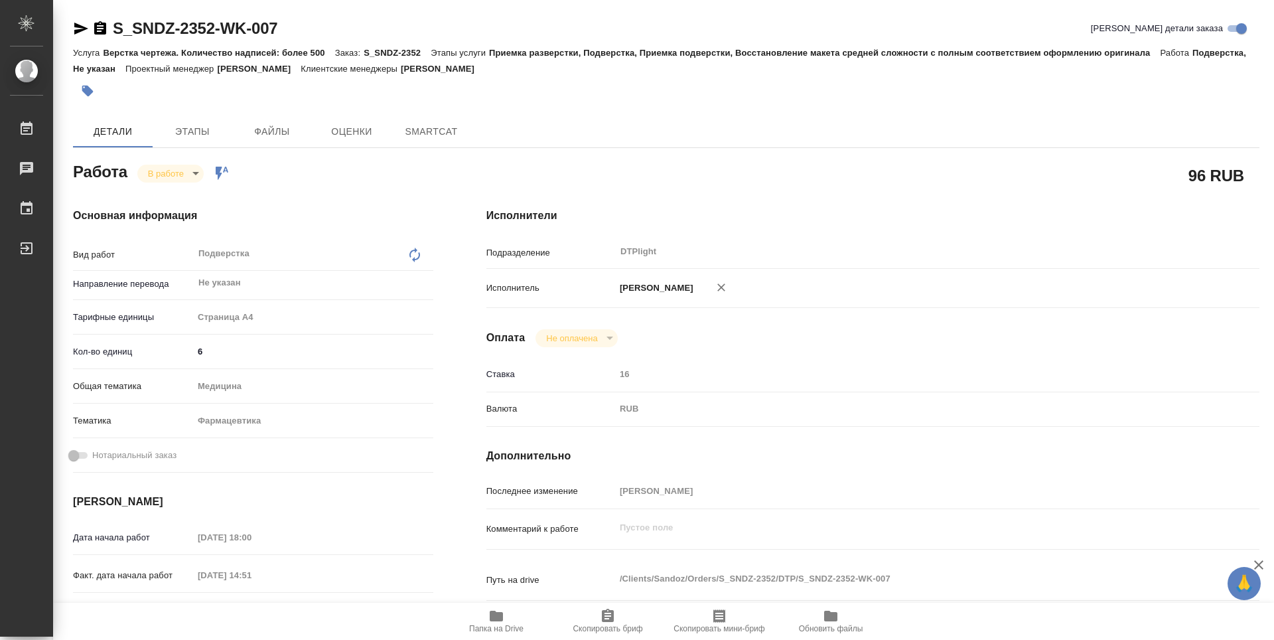
type textarea "x"
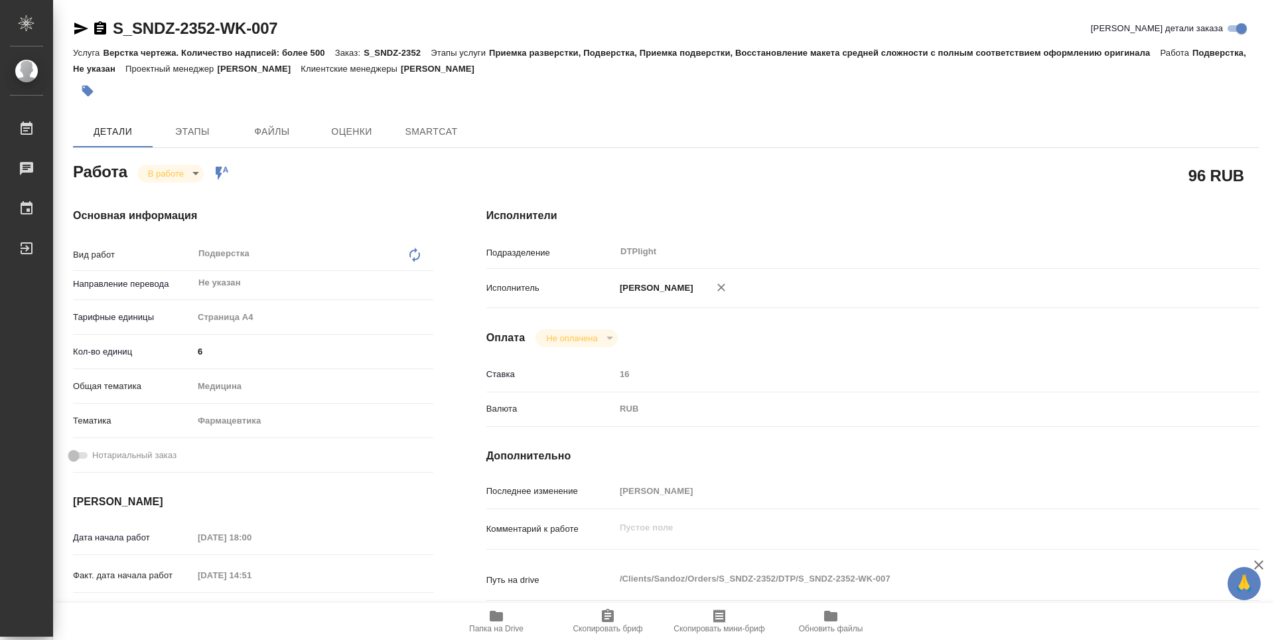
type textarea "x"
click at [497, 604] on button "Папка на Drive" at bounding box center [496, 620] width 111 height 37
type textarea "x"
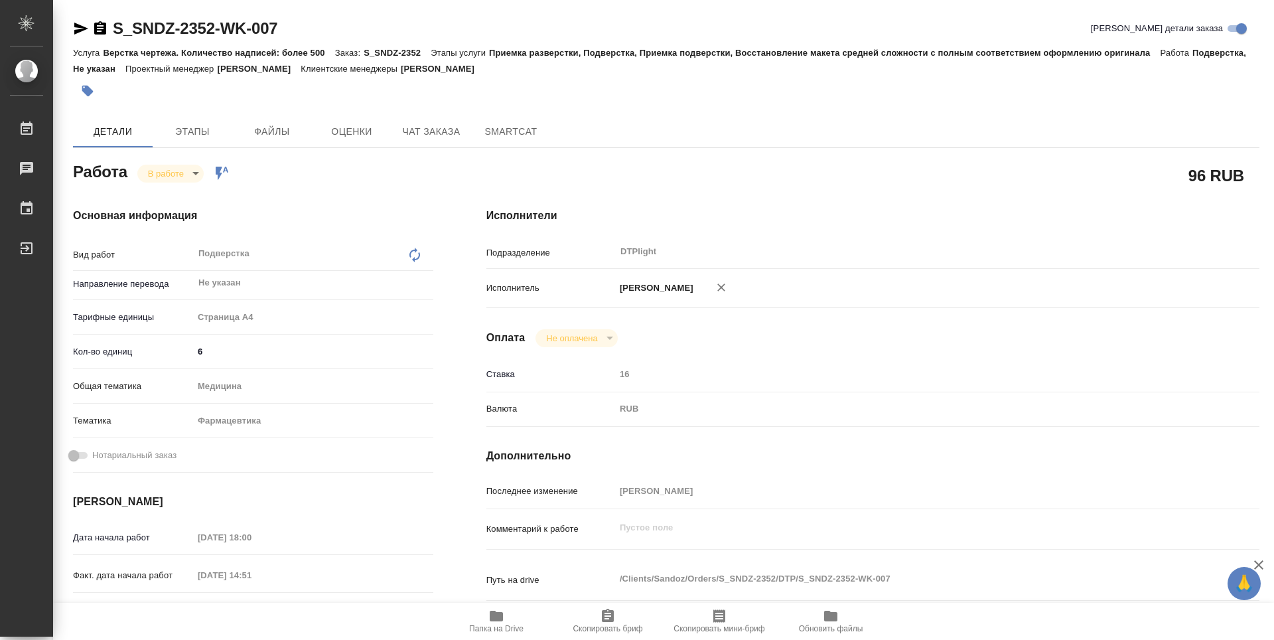
type textarea "x"
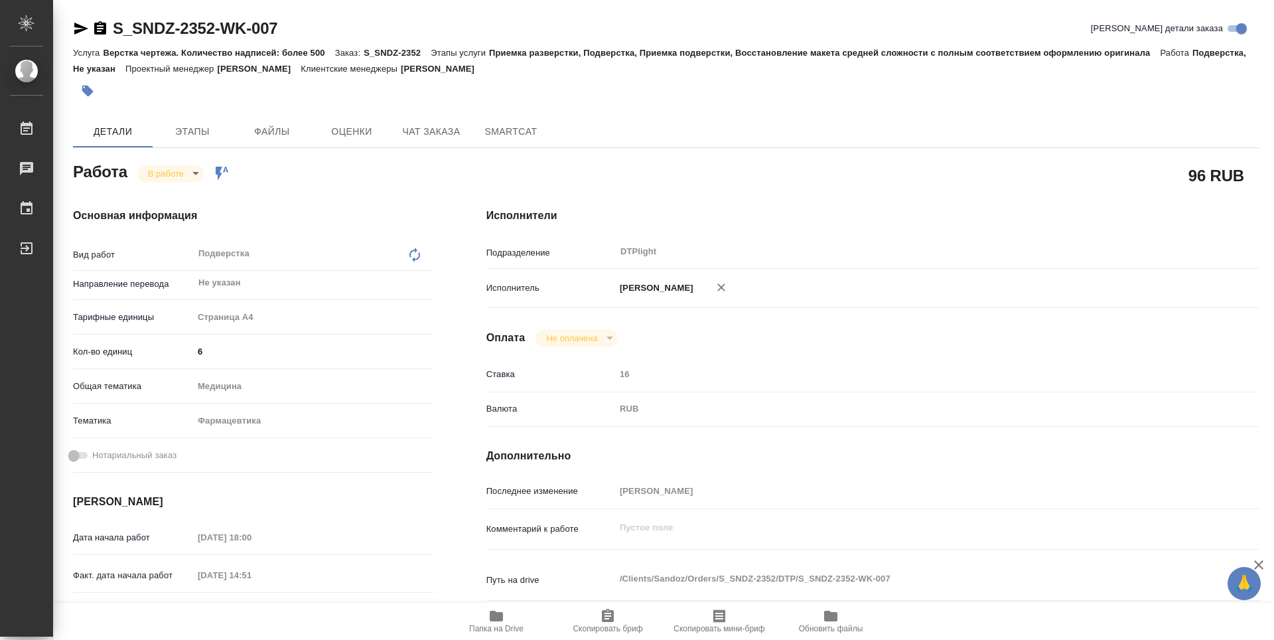
type textarea "x"
click at [98, 27] on icon "button" at bounding box center [100, 27] width 12 height 13
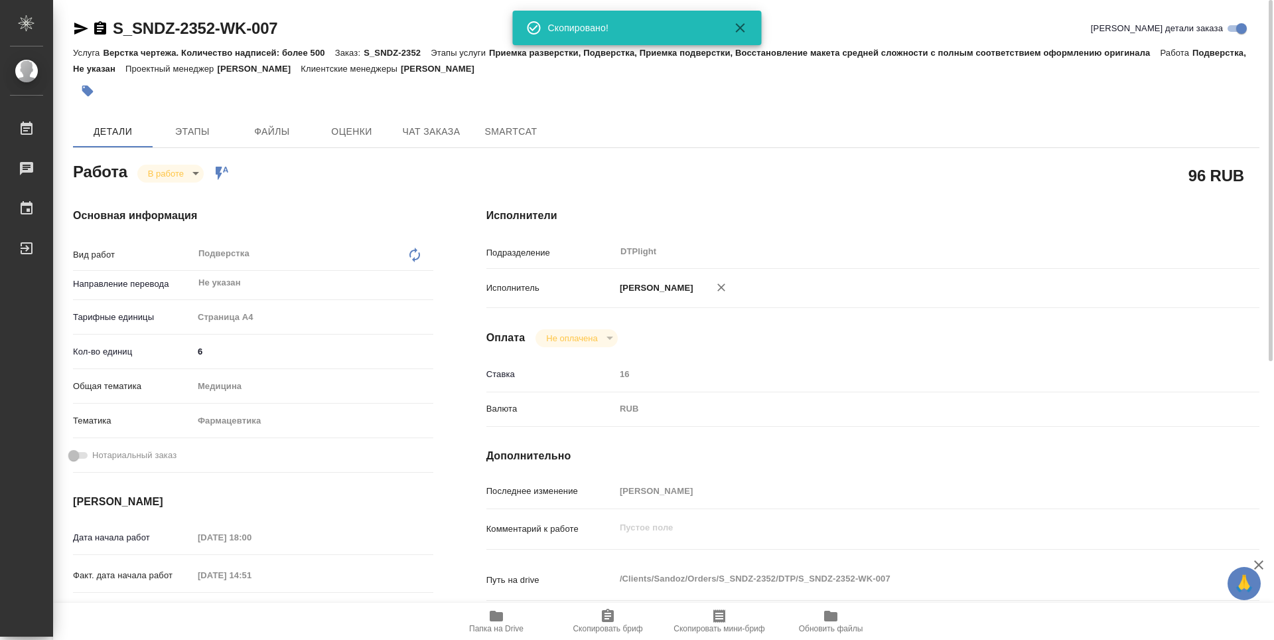
click at [102, 27] on icon "button" at bounding box center [100, 27] width 12 height 13
